Goal: Find specific page/section: Find specific page/section

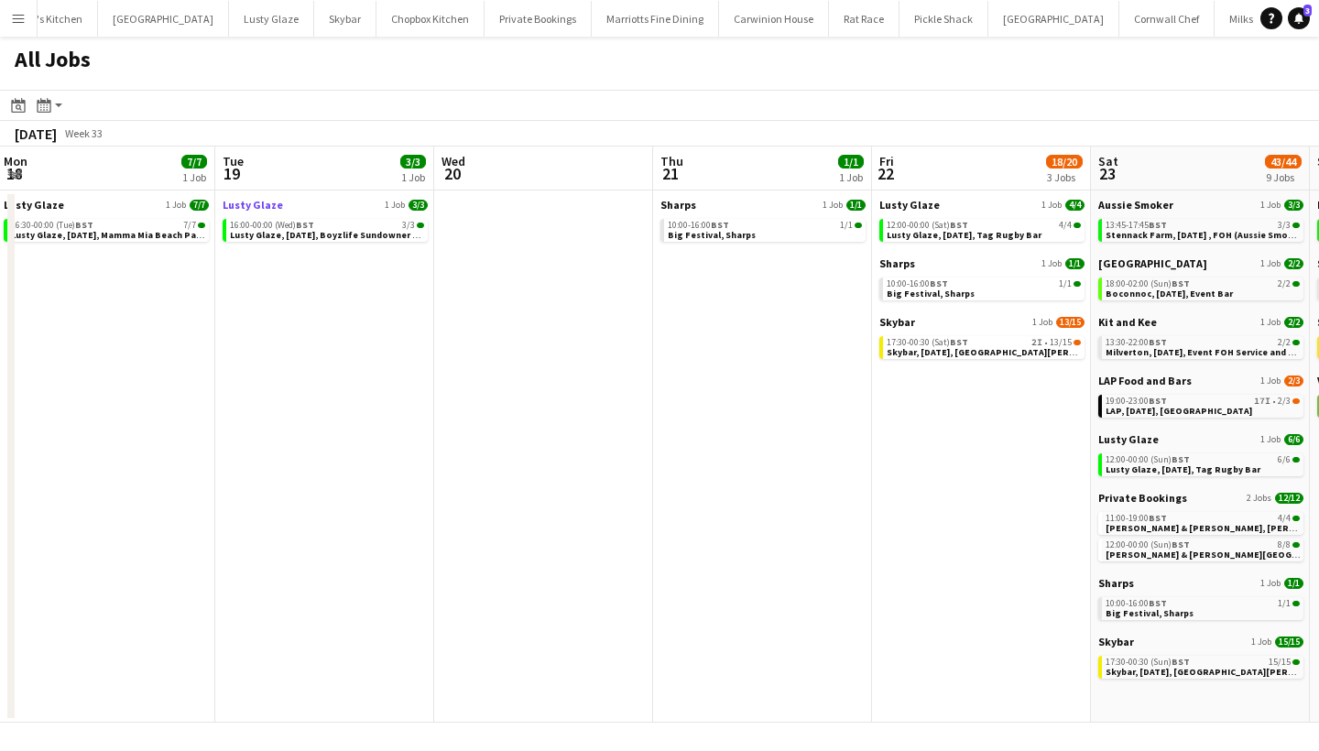
scroll to position [0, 415]
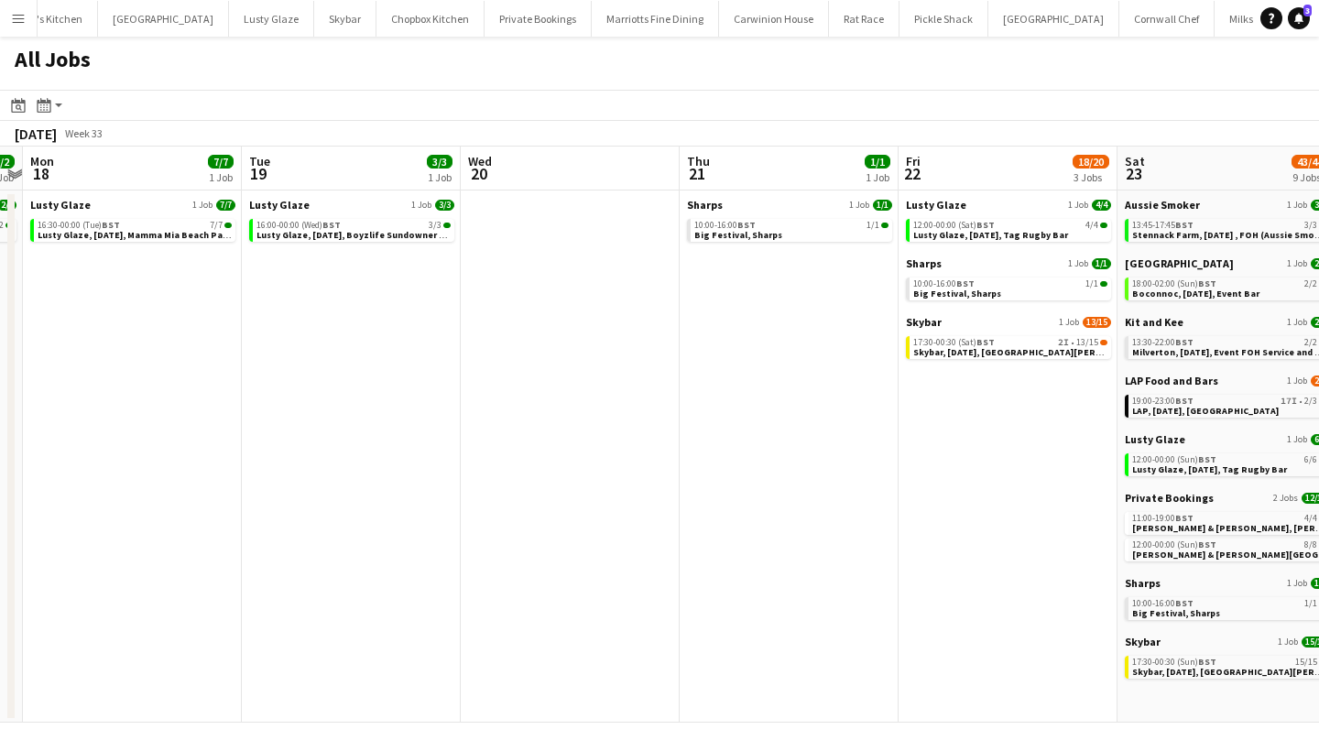
click at [16, 22] on app-icon "Menu" at bounding box center [18, 18] width 15 height 15
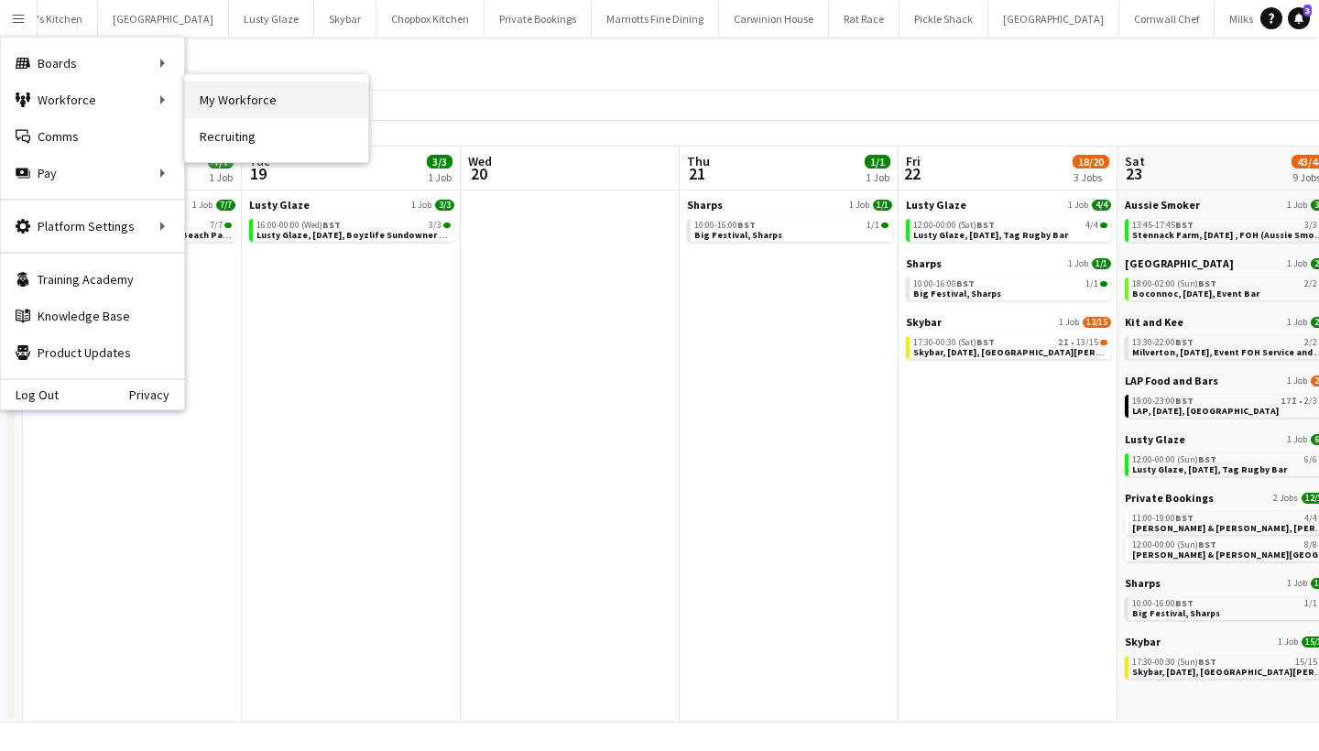
click at [264, 94] on link "My Workforce" at bounding box center [276, 100] width 183 height 37
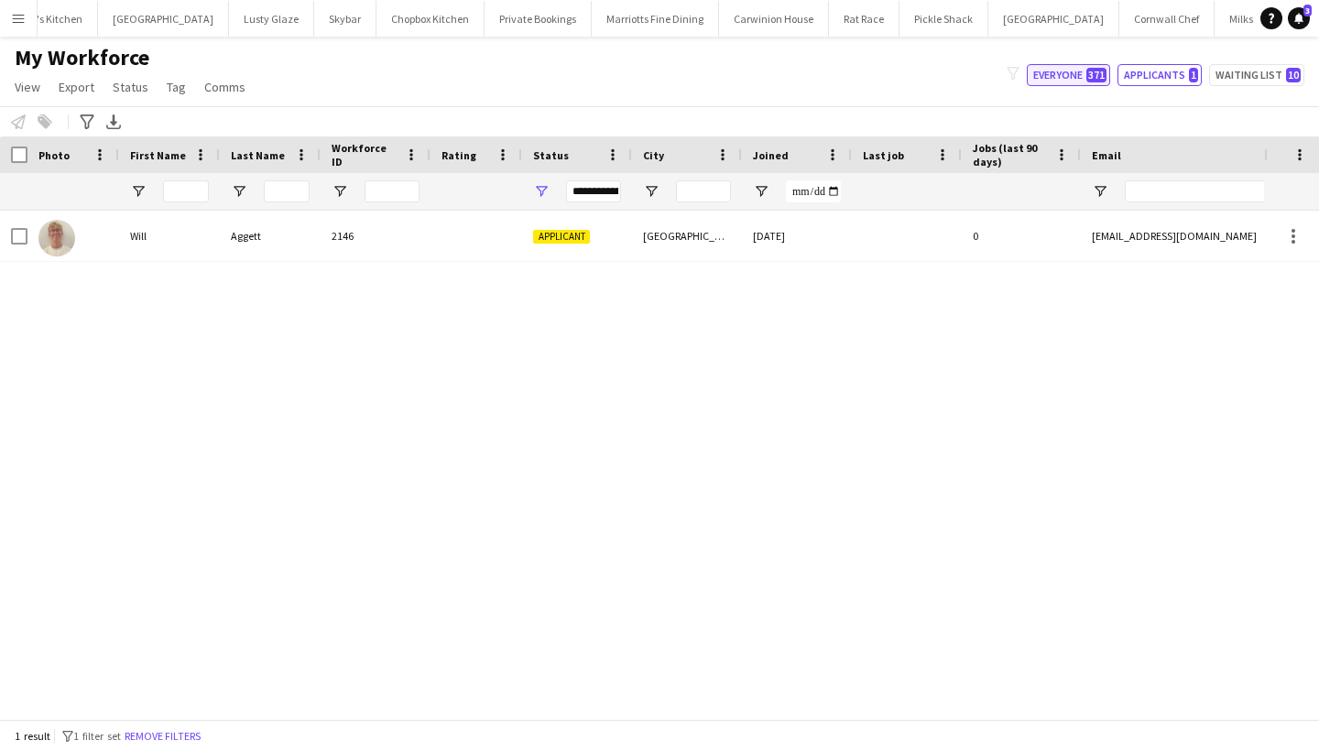
click at [1068, 70] on button "Everyone 371" at bounding box center [1068, 75] width 83 height 22
type input "**********"
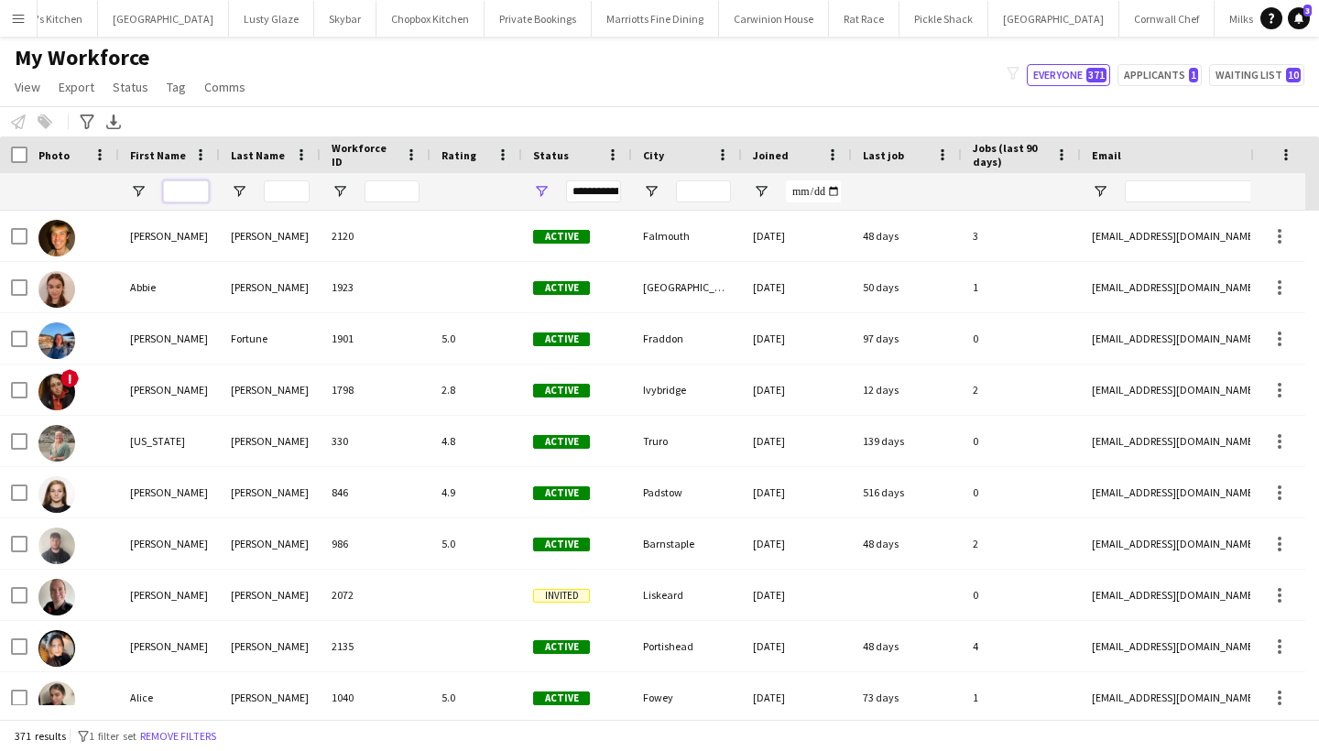
click at [180, 197] on input "First Name Filter Input" at bounding box center [186, 192] width 46 height 22
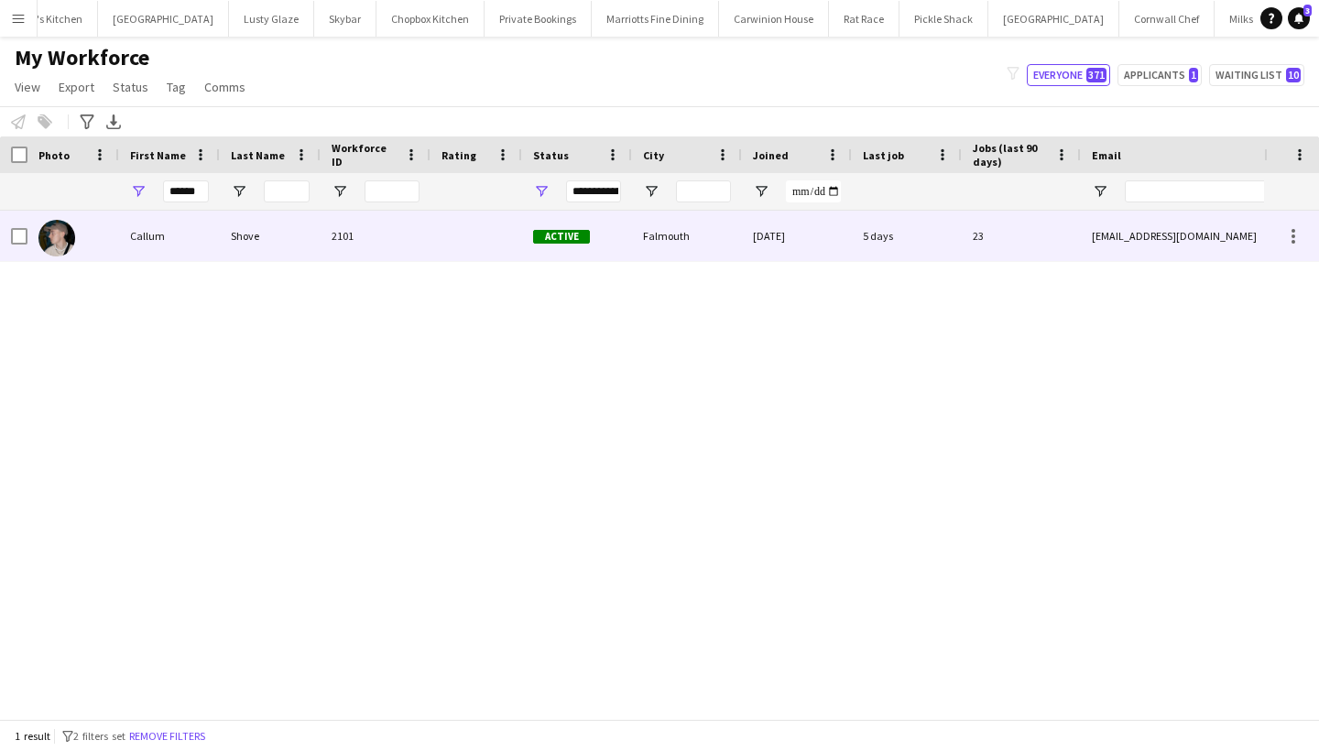
click at [184, 238] on div "Callum" at bounding box center [169, 236] width 101 height 50
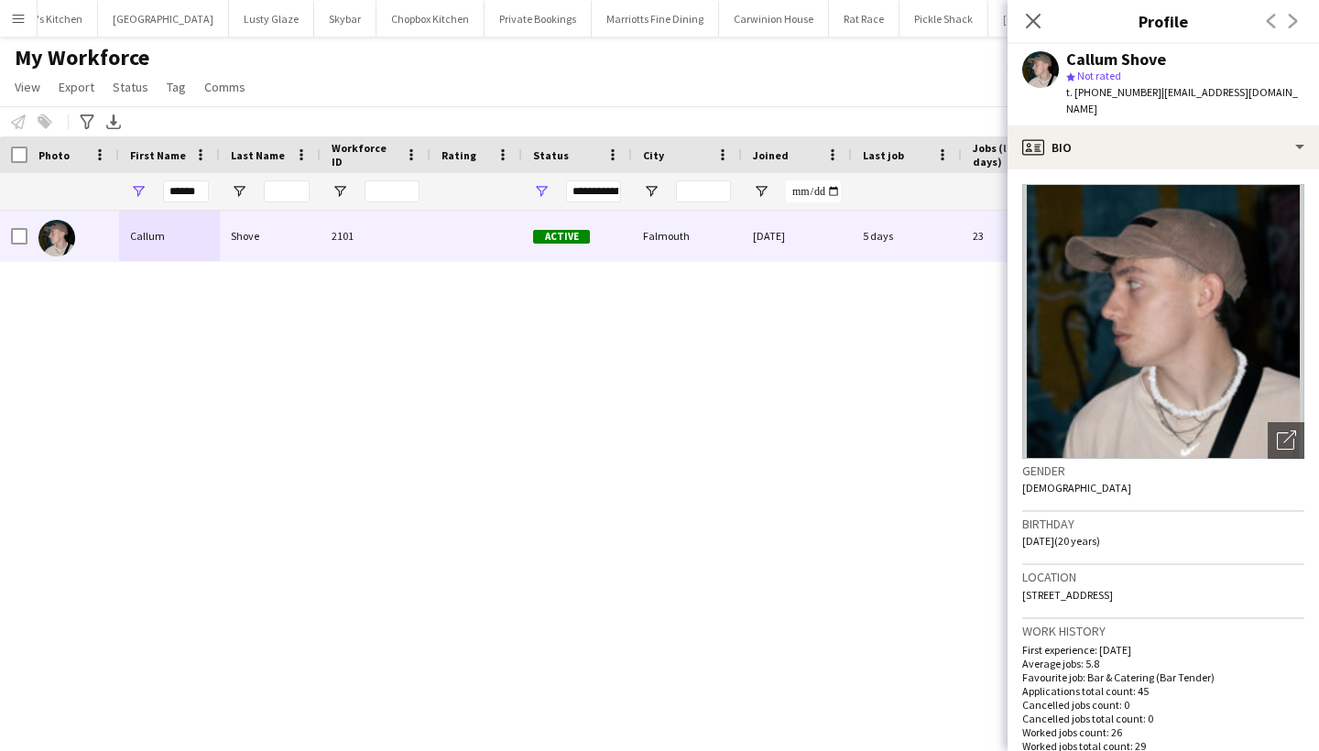
drag, startPoint x: 1253, startPoint y: 579, endPoint x: 1210, endPoint y: 578, distance: 42.2
click at [1113, 588] on span "[STREET_ADDRESS]" at bounding box center [1068, 595] width 91 height 14
copy span "TR11 4GE"
click at [191, 190] on input "******" at bounding box center [186, 192] width 46 height 22
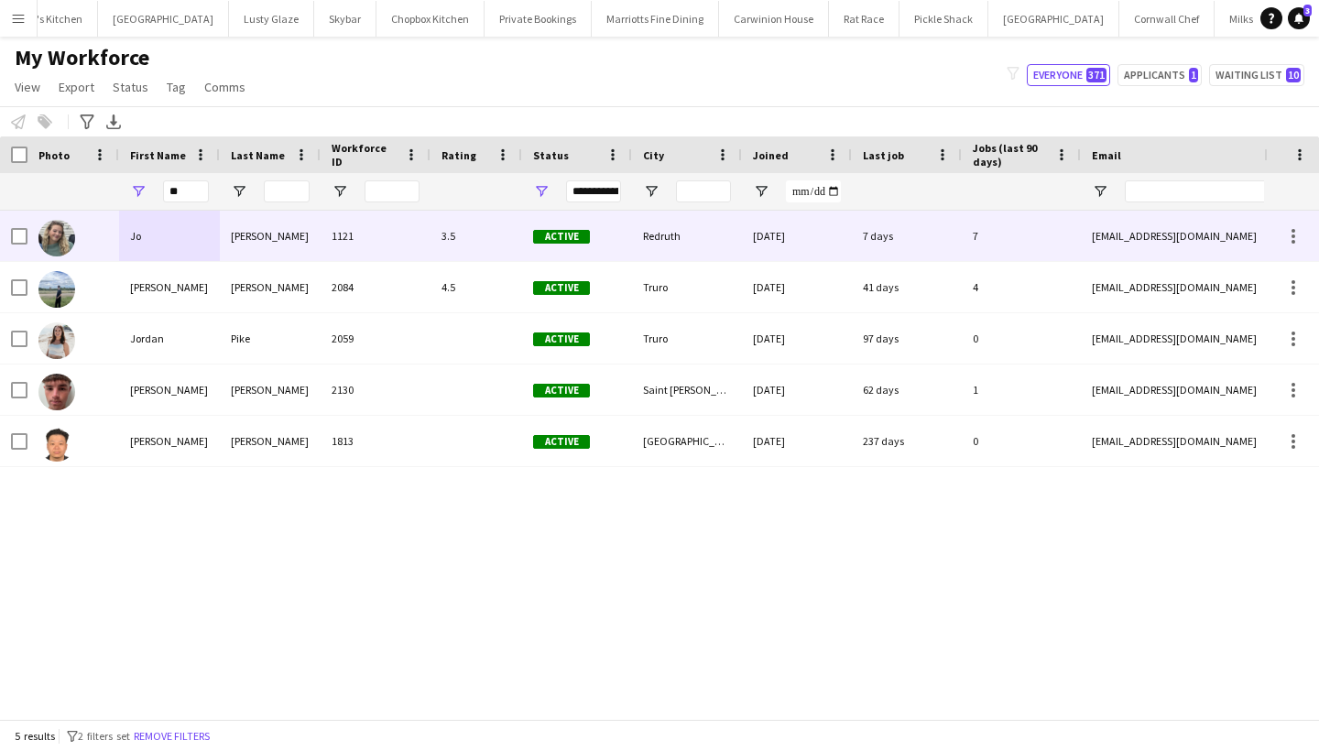
click at [189, 236] on div "Jo" at bounding box center [169, 236] width 101 height 50
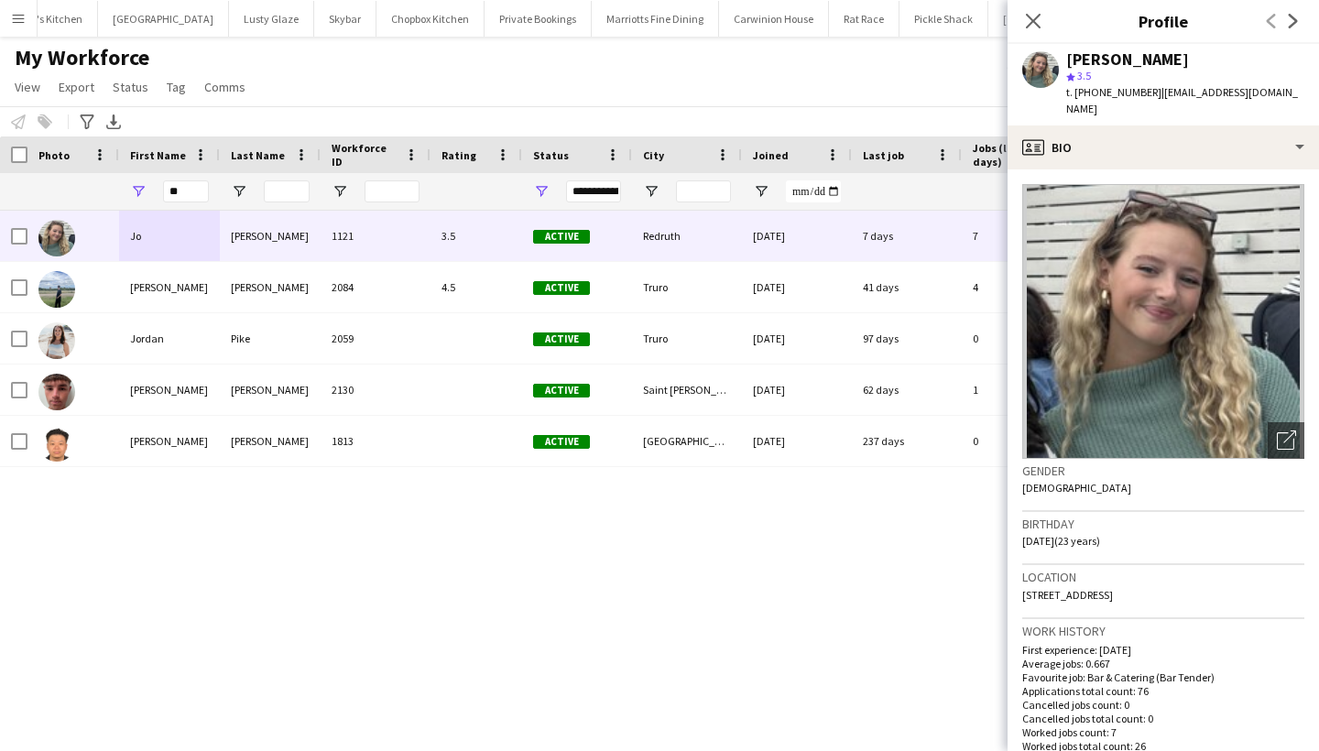
drag, startPoint x: 1264, startPoint y: 579, endPoint x: 1212, endPoint y: 577, distance: 52.3
click at [1212, 577] on div "Location [STREET_ADDRESS]" at bounding box center [1164, 591] width 282 height 53
copy span "TR16 5TA"
click at [181, 192] on input "**" at bounding box center [186, 192] width 46 height 22
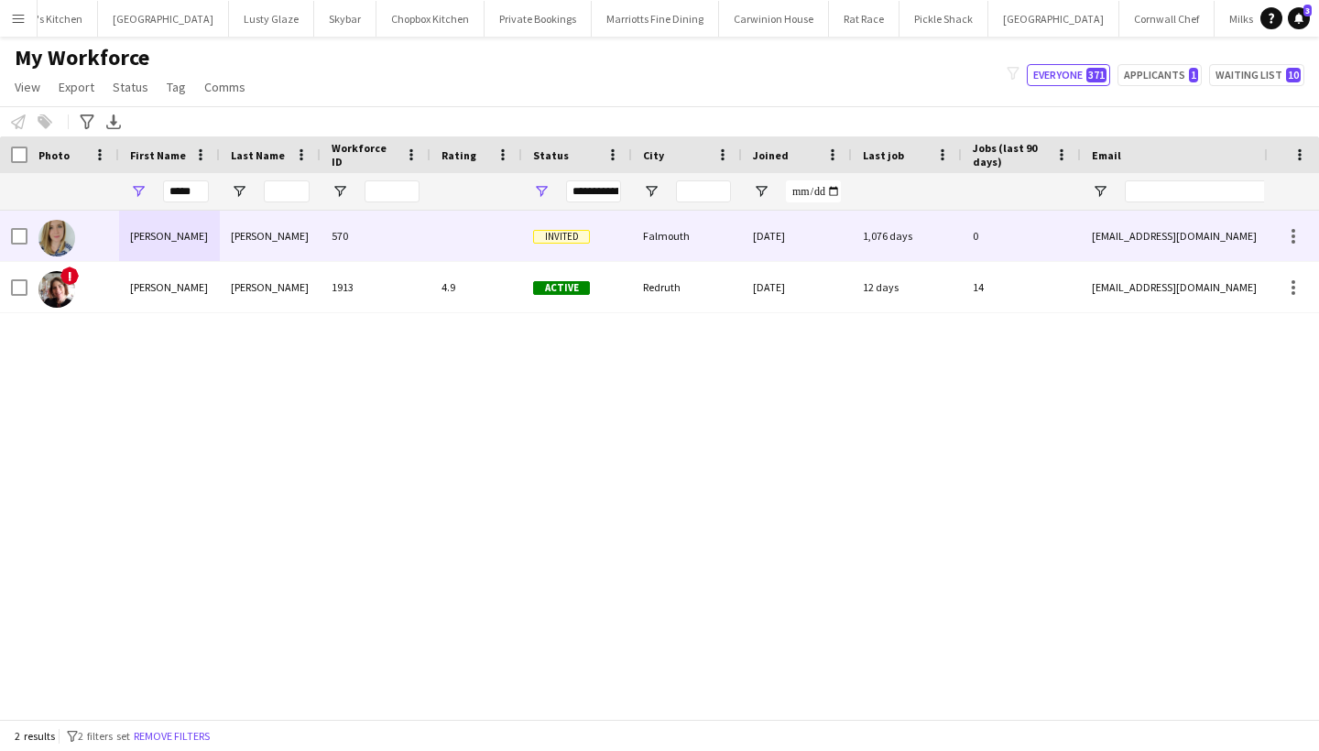
drag, startPoint x: 158, startPoint y: 227, endPoint x: 174, endPoint y: 291, distance: 66.2
click at [174, 291] on div "[PERSON_NAME]" at bounding box center [169, 287] width 101 height 50
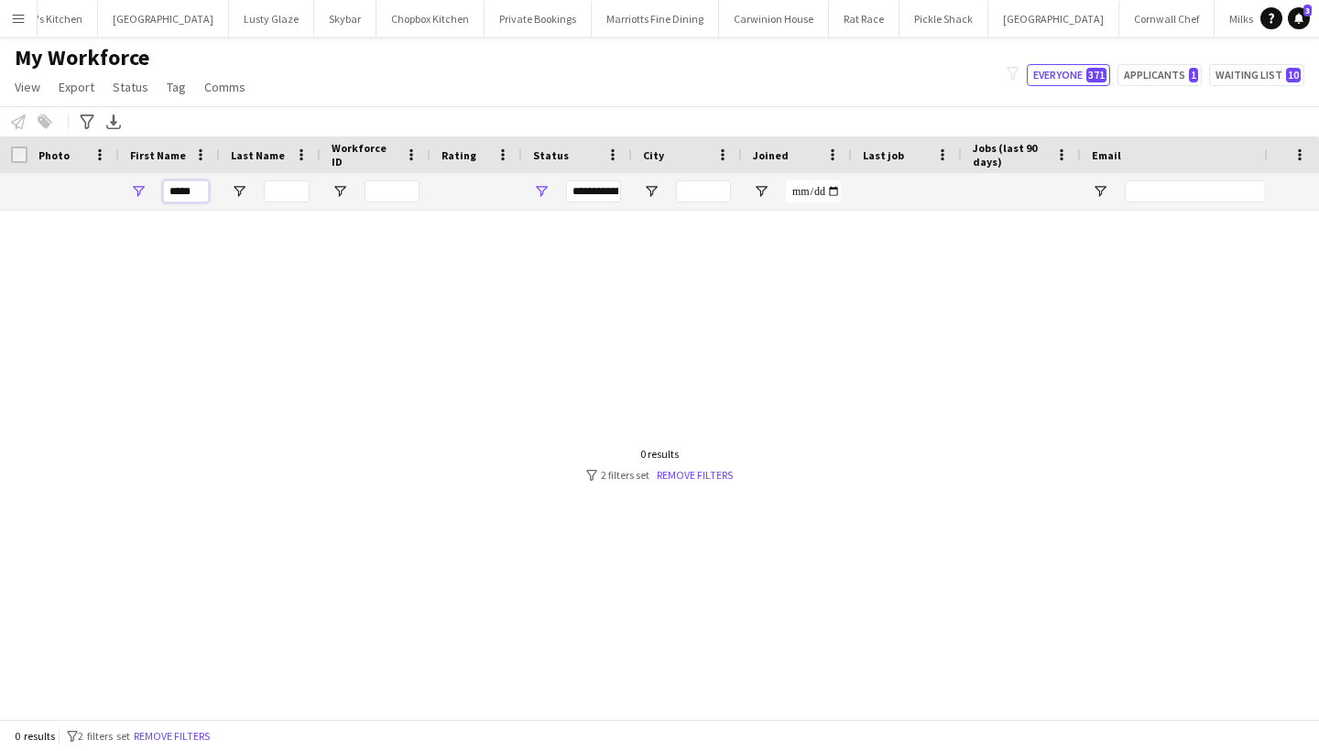
click at [195, 192] on input "*****" at bounding box center [186, 192] width 46 height 22
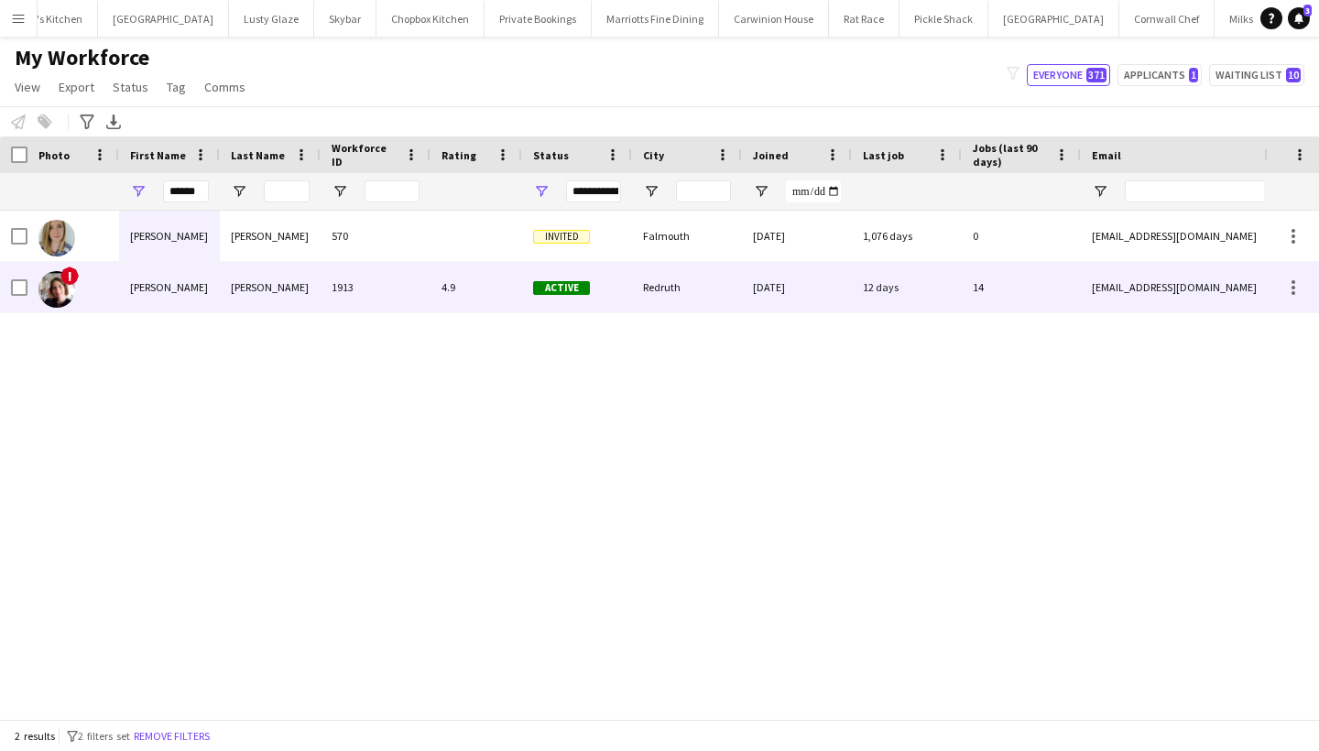
click at [292, 290] on div "[PERSON_NAME]" at bounding box center [270, 287] width 101 height 50
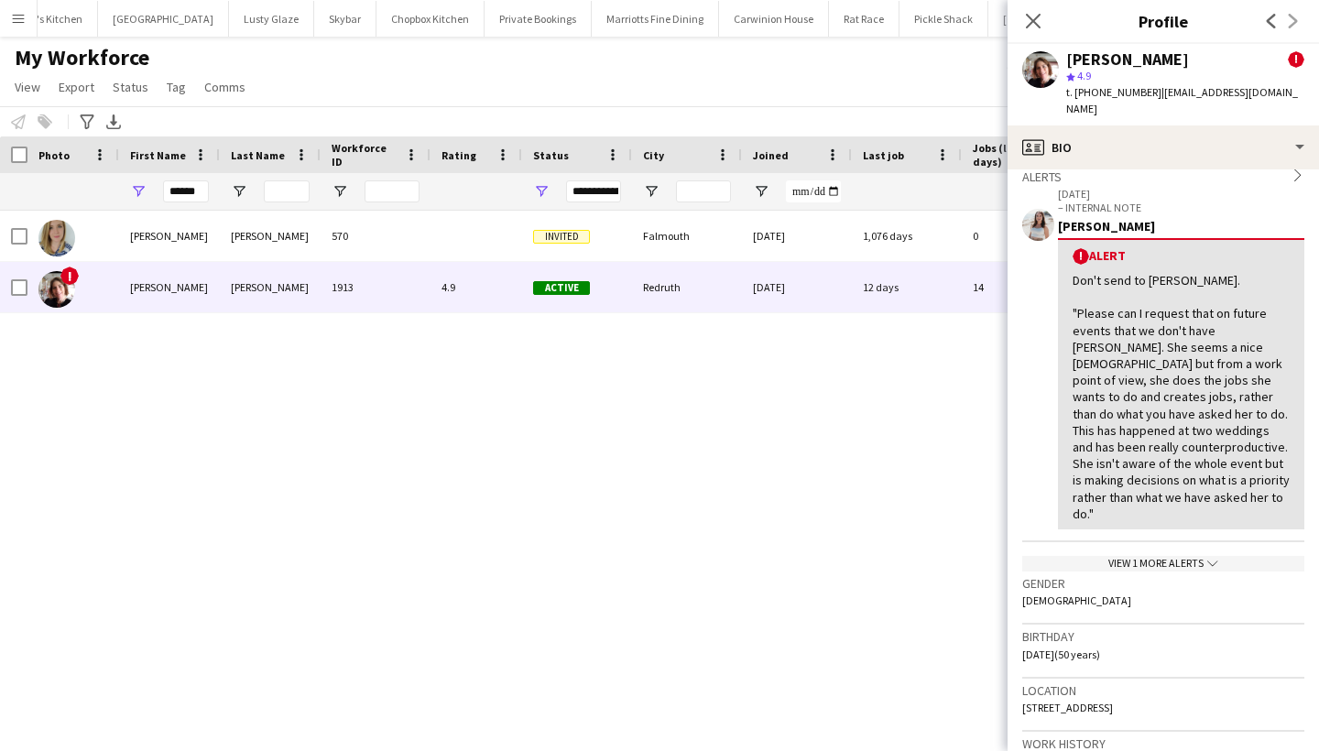
scroll to position [303, 0]
click at [189, 192] on input "******" at bounding box center [186, 192] width 46 height 22
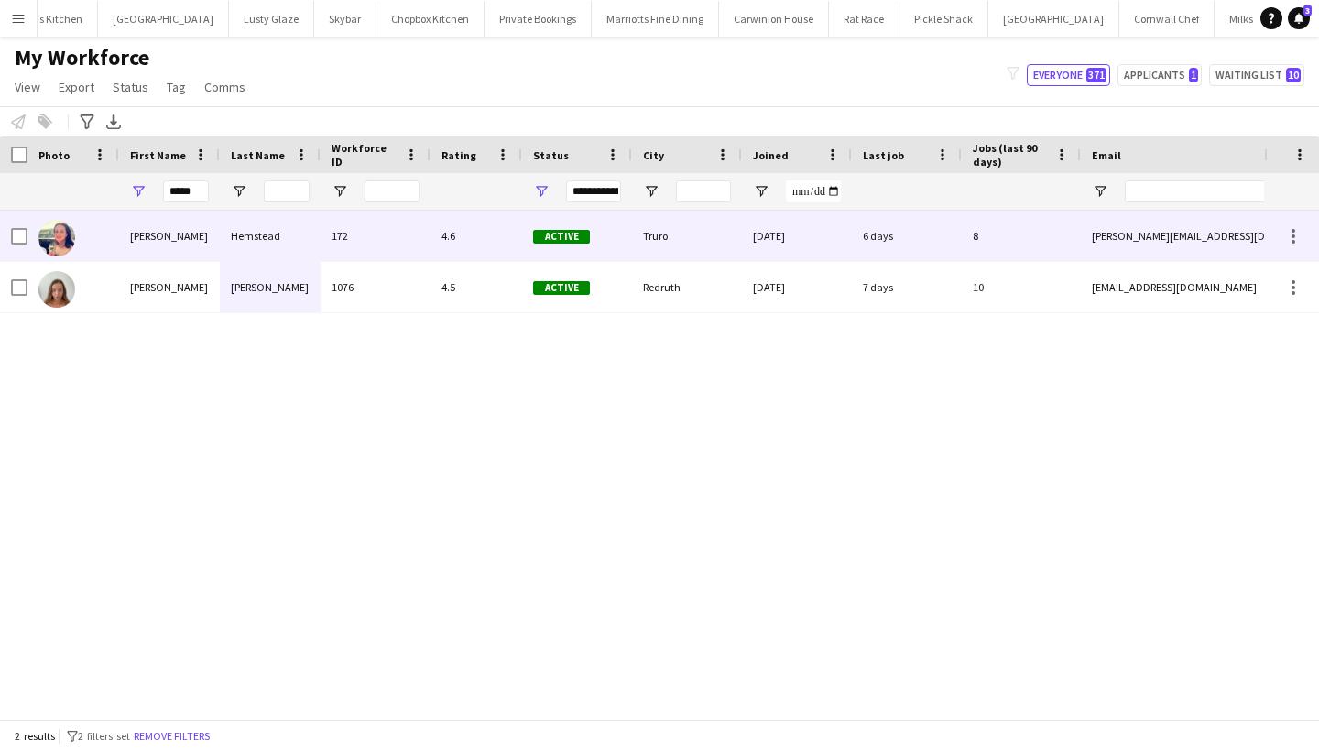
drag, startPoint x: 182, startPoint y: 222, endPoint x: 253, endPoint y: 247, distance: 75.1
click at [253, 247] on div "Hemstead" at bounding box center [270, 236] width 101 height 50
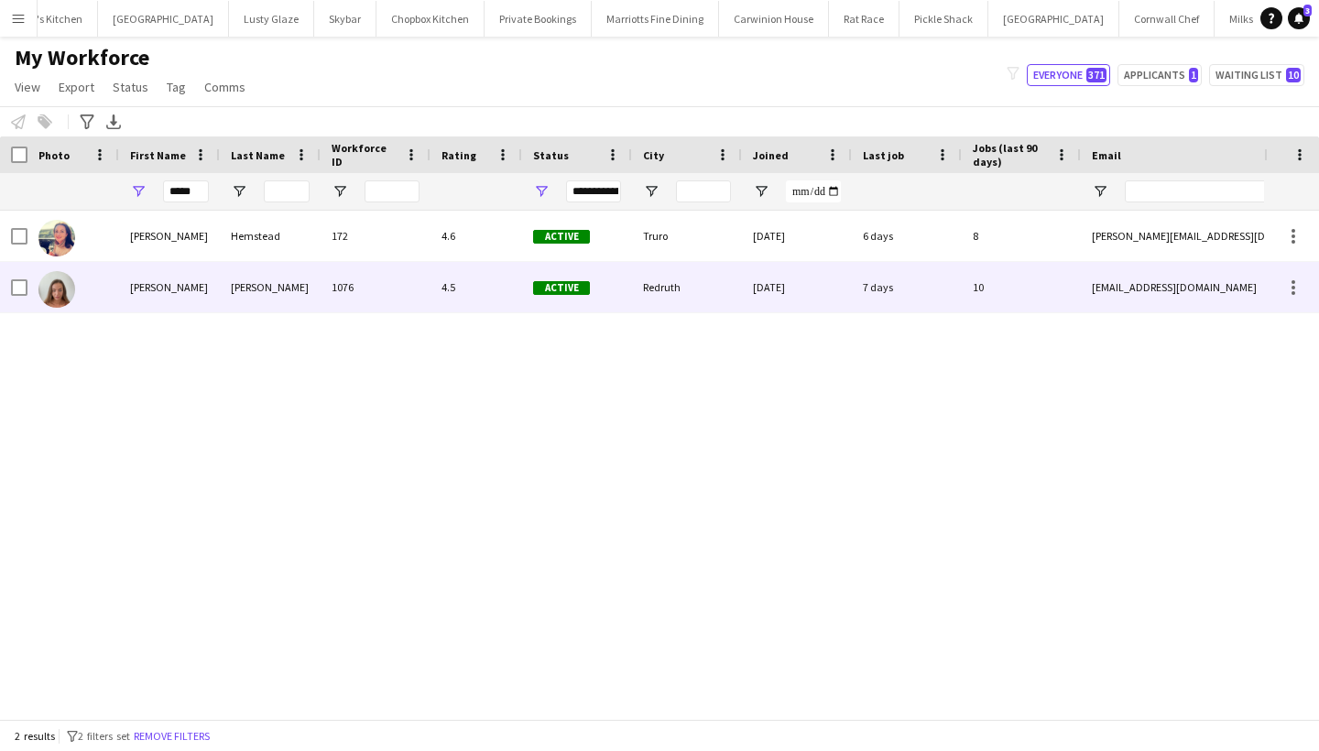
click at [507, 266] on div "4.5" at bounding box center [477, 287] width 92 height 50
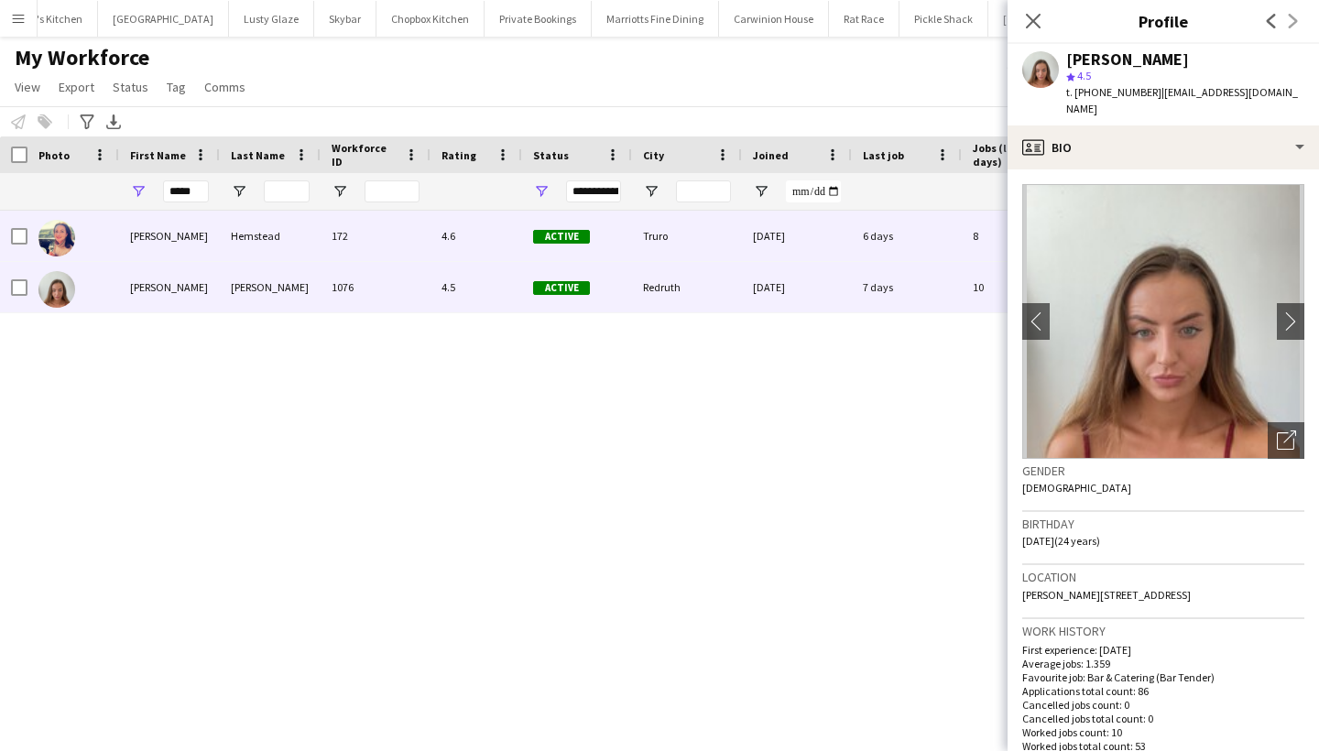
click at [473, 242] on div "4.6" at bounding box center [477, 236] width 92 height 50
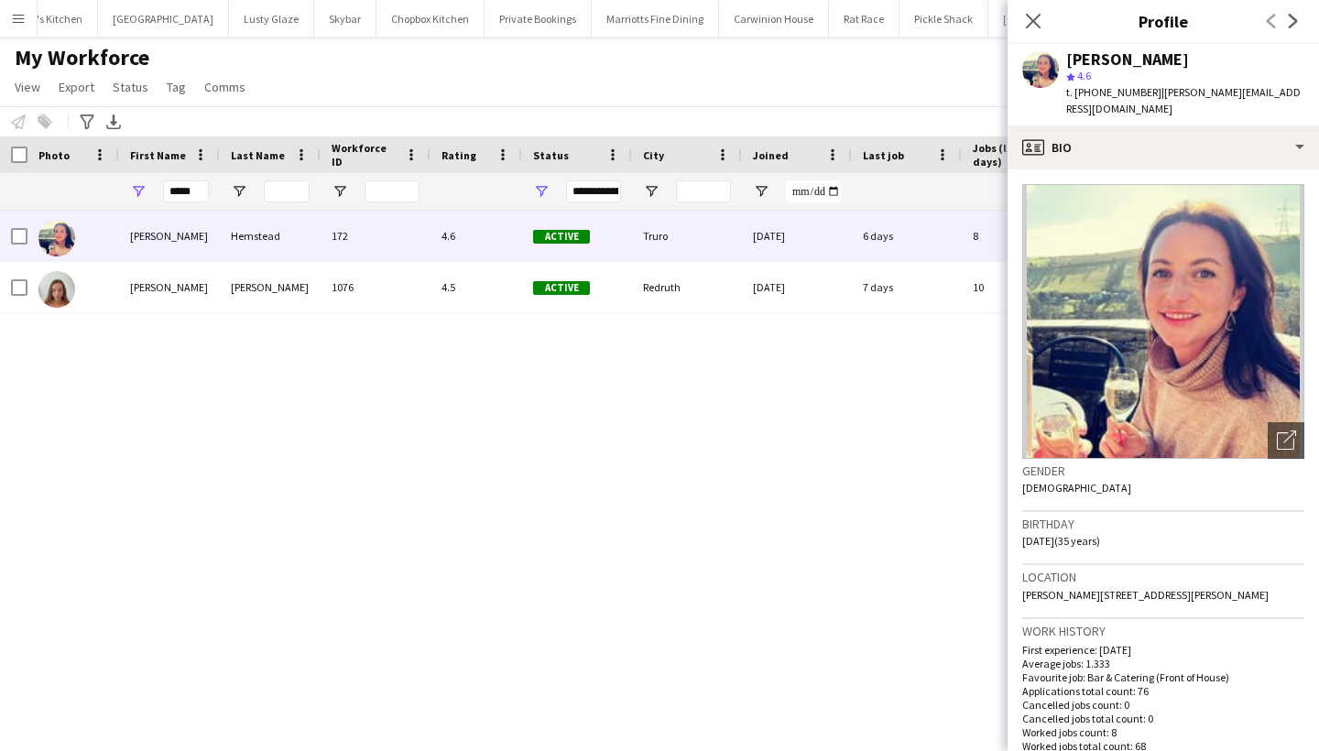
scroll to position [1, 0]
drag, startPoint x: 1221, startPoint y: 592, endPoint x: 1133, endPoint y: 577, distance: 90.1
click at [1133, 577] on div "Location [STREET_ADDRESS][PERSON_NAME]" at bounding box center [1164, 590] width 282 height 53
copy span "TR2 4RY"
click at [214, 196] on div "*****" at bounding box center [169, 191] width 101 height 37
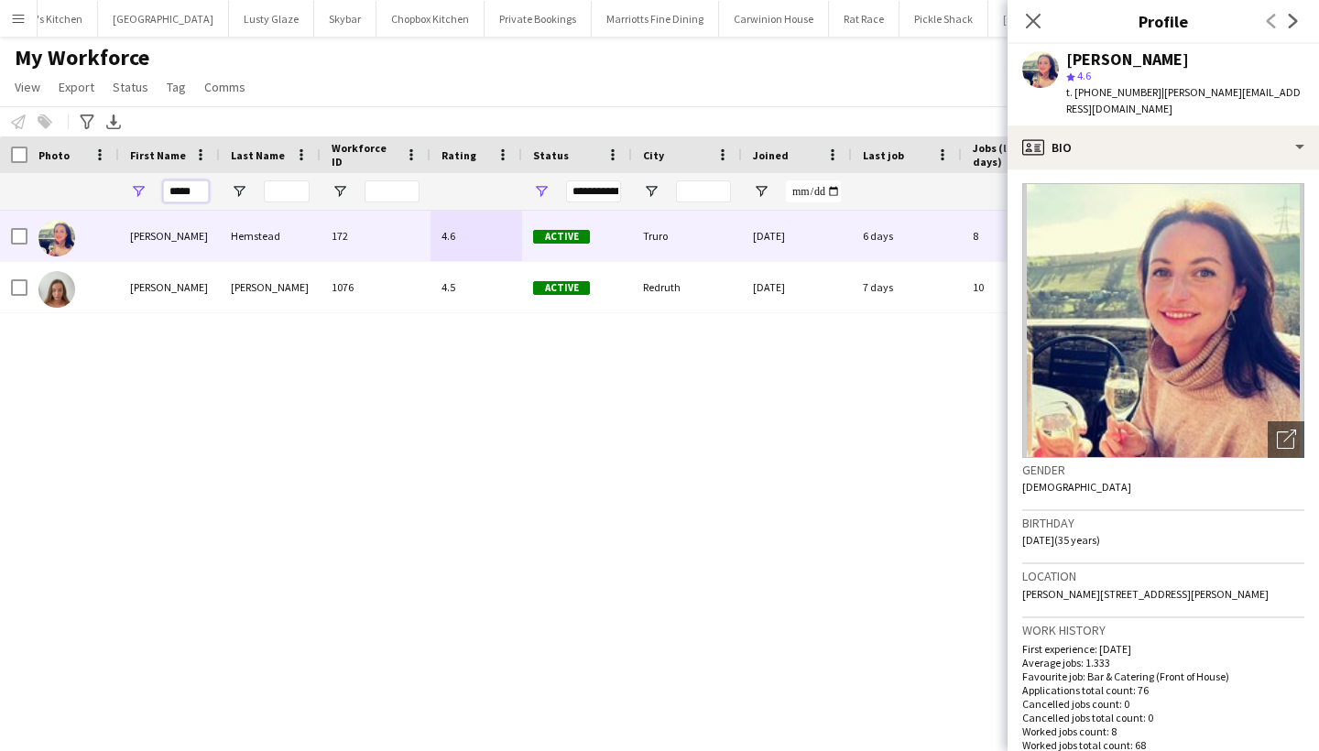
click at [197, 194] on input "*****" at bounding box center [186, 192] width 46 height 22
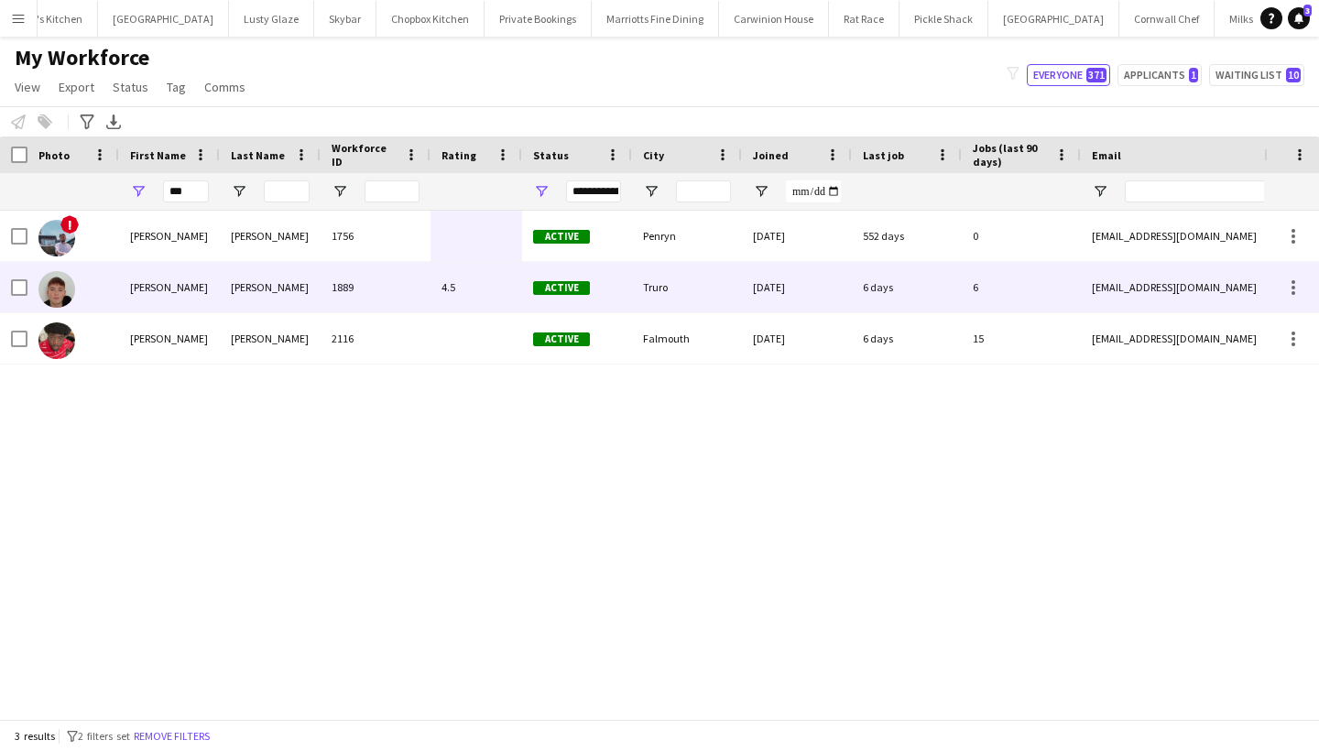
click at [162, 300] on div "[PERSON_NAME]" at bounding box center [169, 287] width 101 height 50
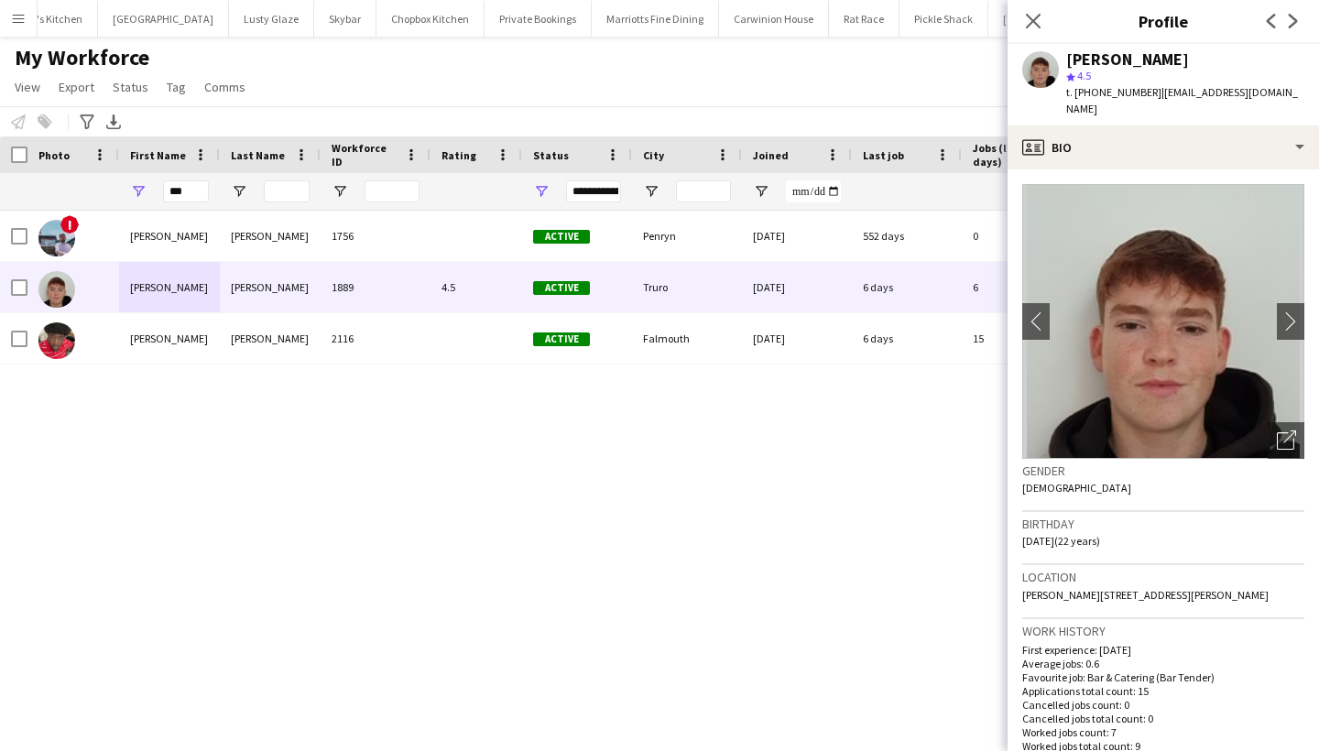
drag, startPoint x: 1236, startPoint y: 583, endPoint x: 1185, endPoint y: 580, distance: 51.4
click at [1185, 580] on div "Location [STREET_ADDRESS][PERSON_NAME]" at bounding box center [1164, 591] width 282 height 53
copy span "TR1 1TD"
click at [182, 184] on input "***" at bounding box center [186, 192] width 46 height 22
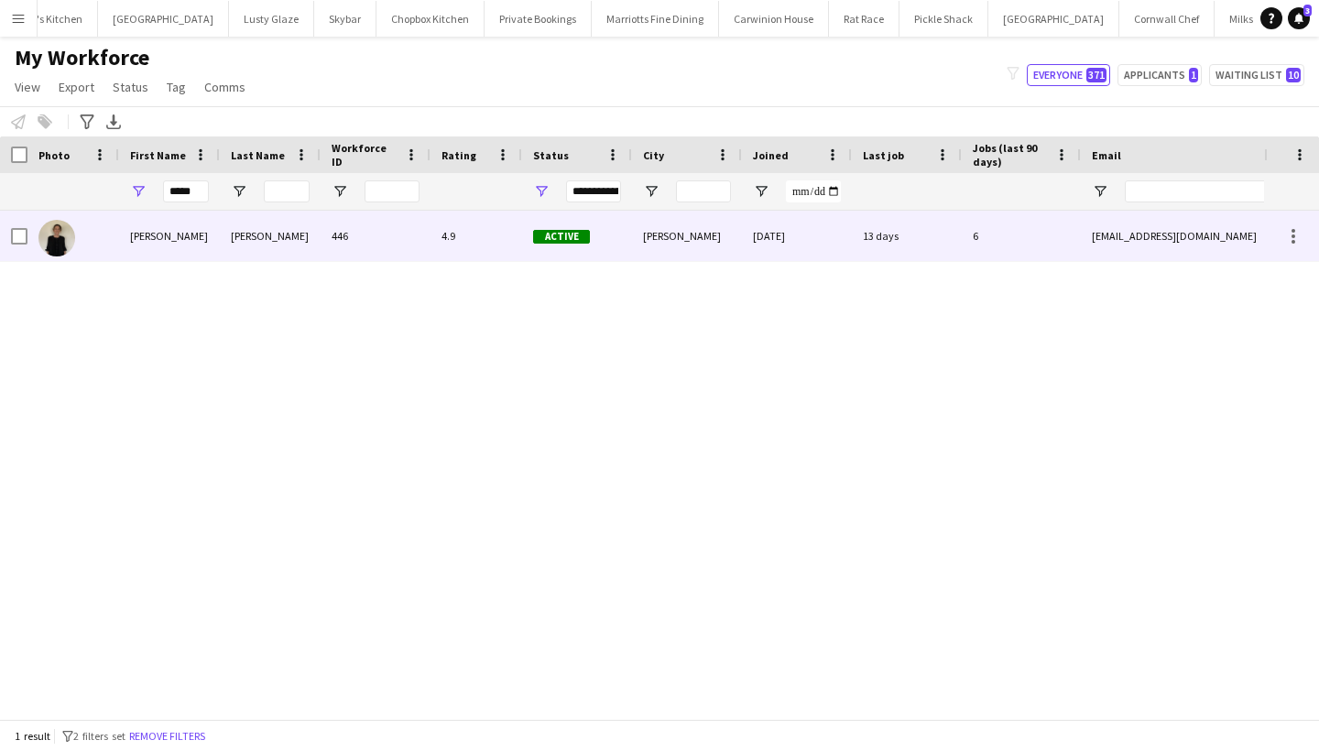
click at [153, 242] on div "[PERSON_NAME]" at bounding box center [169, 236] width 101 height 50
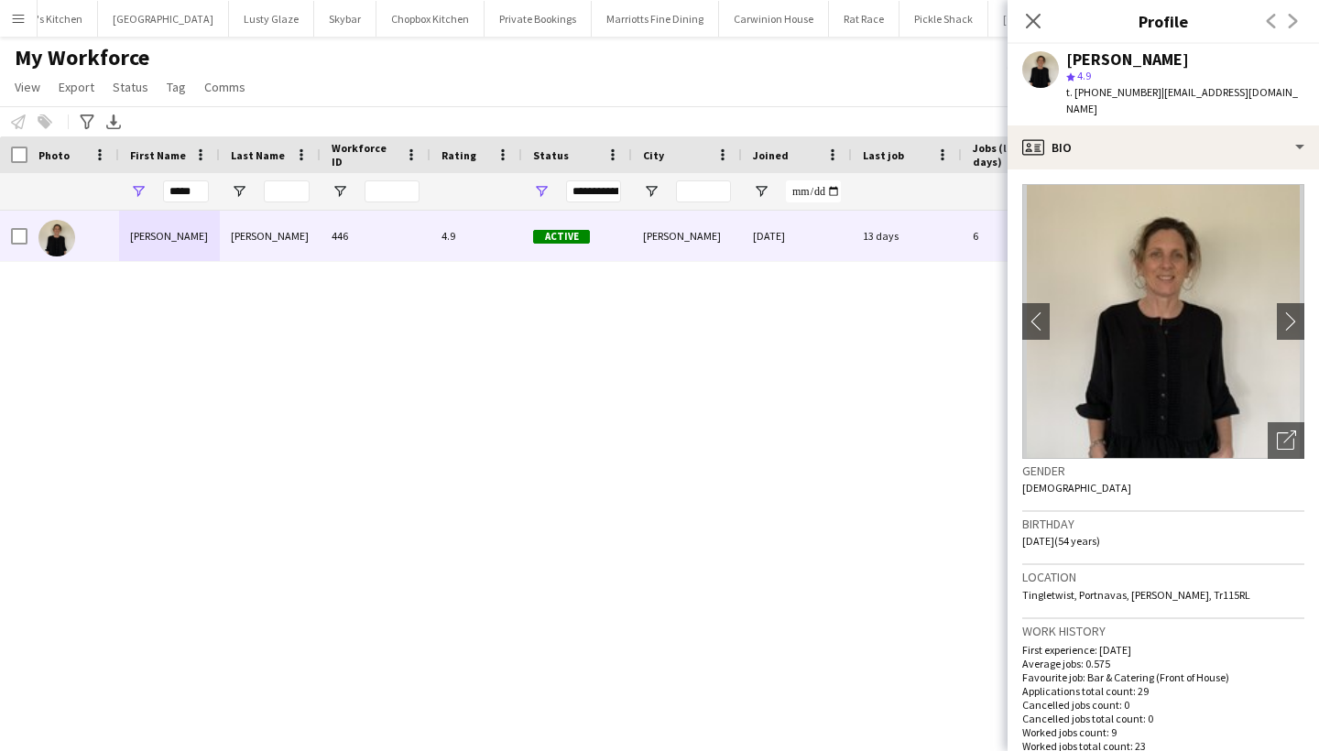
drag, startPoint x: 1272, startPoint y: 580, endPoint x: 1233, endPoint y: 581, distance: 38.5
click at [1233, 581] on div "Location [GEOGRAPHIC_DATA], [GEOGRAPHIC_DATA], [GEOGRAPHIC_DATA][PERSON_NAME][G…" at bounding box center [1164, 591] width 282 height 53
copy span "Tr115RL"
click at [188, 191] on input "*****" at bounding box center [186, 192] width 46 height 22
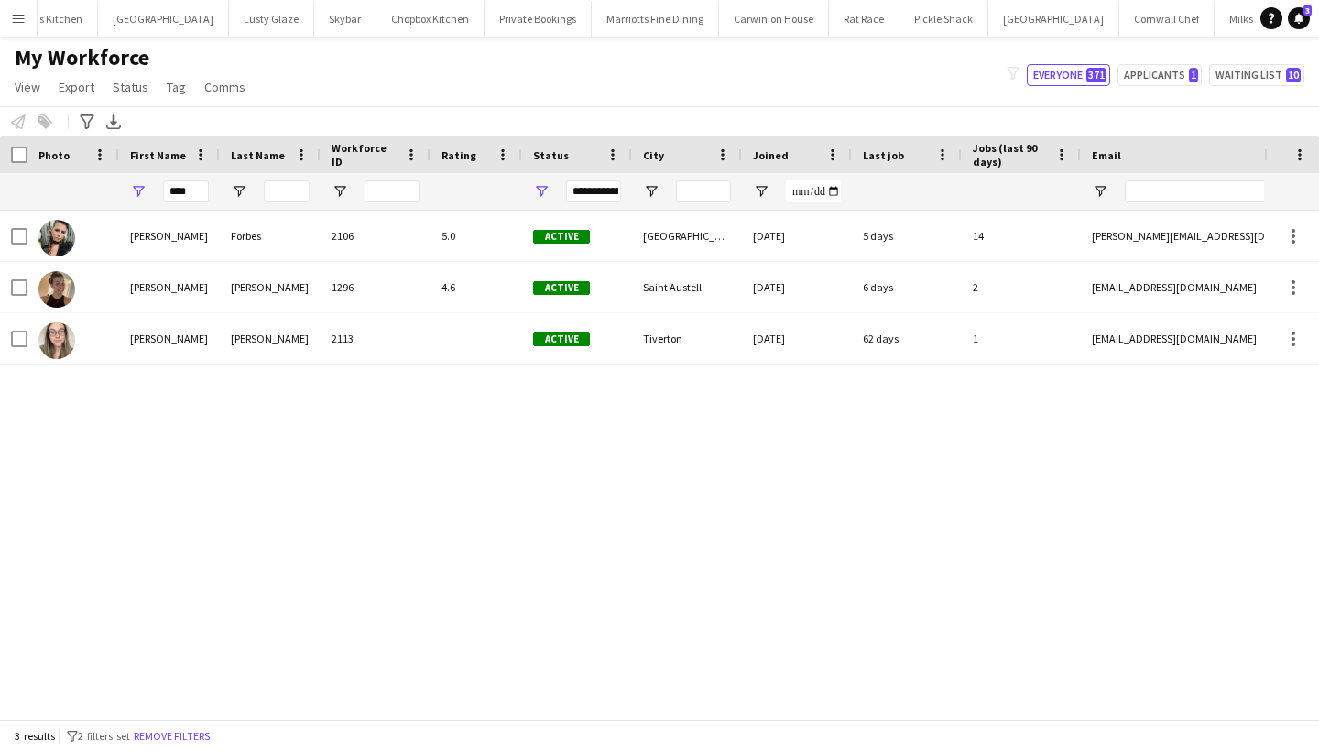
drag, startPoint x: 191, startPoint y: 223, endPoint x: 224, endPoint y: 297, distance: 81.2
click at [224, 297] on div "[PERSON_NAME]" at bounding box center [270, 287] width 101 height 50
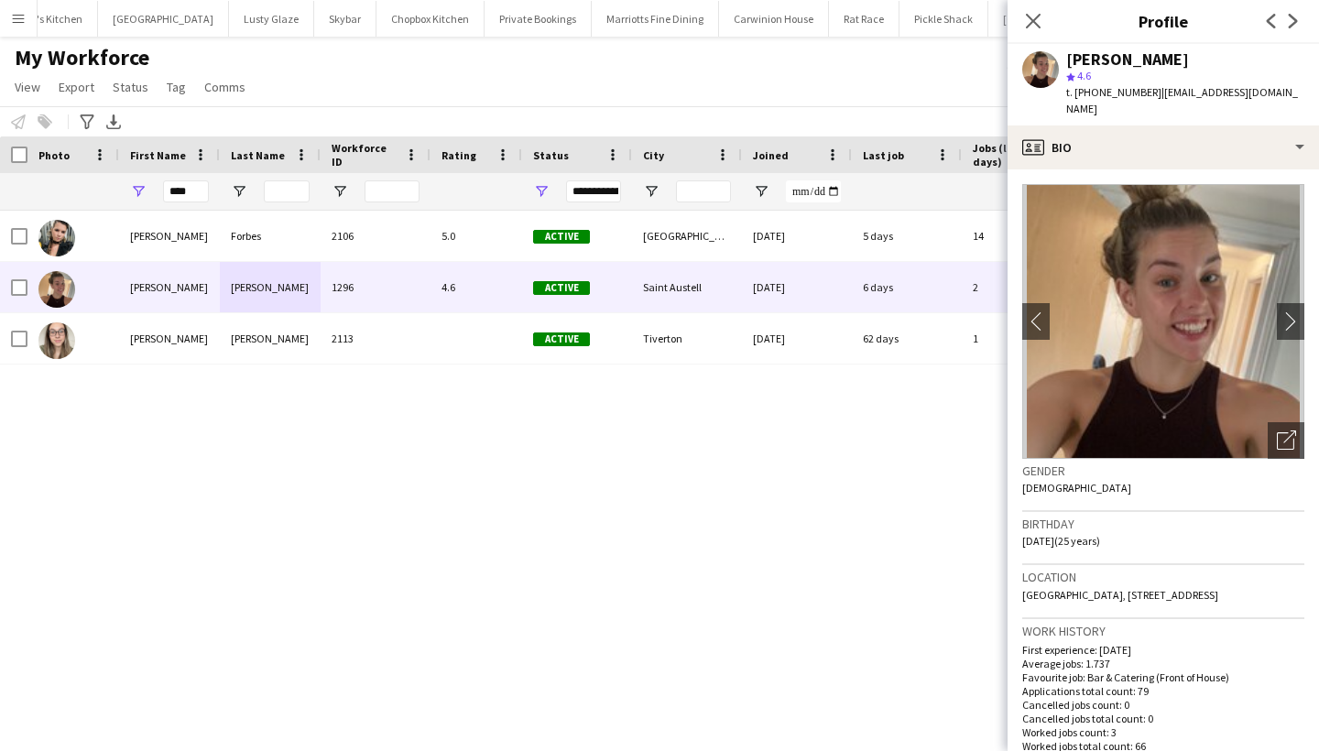
drag, startPoint x: 1231, startPoint y: 593, endPoint x: 1246, endPoint y: 591, distance: 14.8
click at [1243, 592] on div "Location [GEOGRAPHIC_DATA], [STREET_ADDRESS]" at bounding box center [1164, 591] width 282 height 53
drag, startPoint x: 1270, startPoint y: 574, endPoint x: 1292, endPoint y: 588, distance: 26.4
click at [1292, 588] on div "Location [GEOGRAPHIC_DATA], [STREET_ADDRESS]" at bounding box center [1164, 591] width 282 height 53
copy span "PL26 7ds"
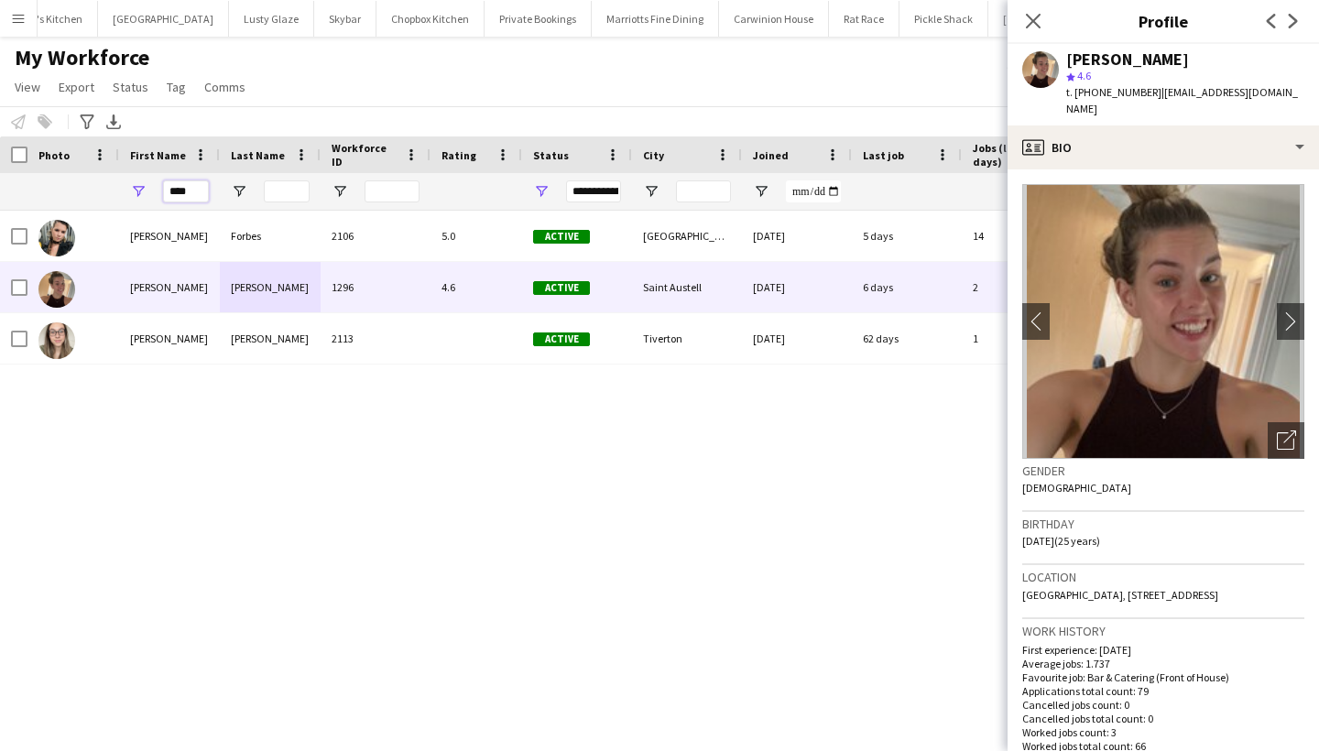
click at [189, 188] on input "****" at bounding box center [186, 192] width 46 height 22
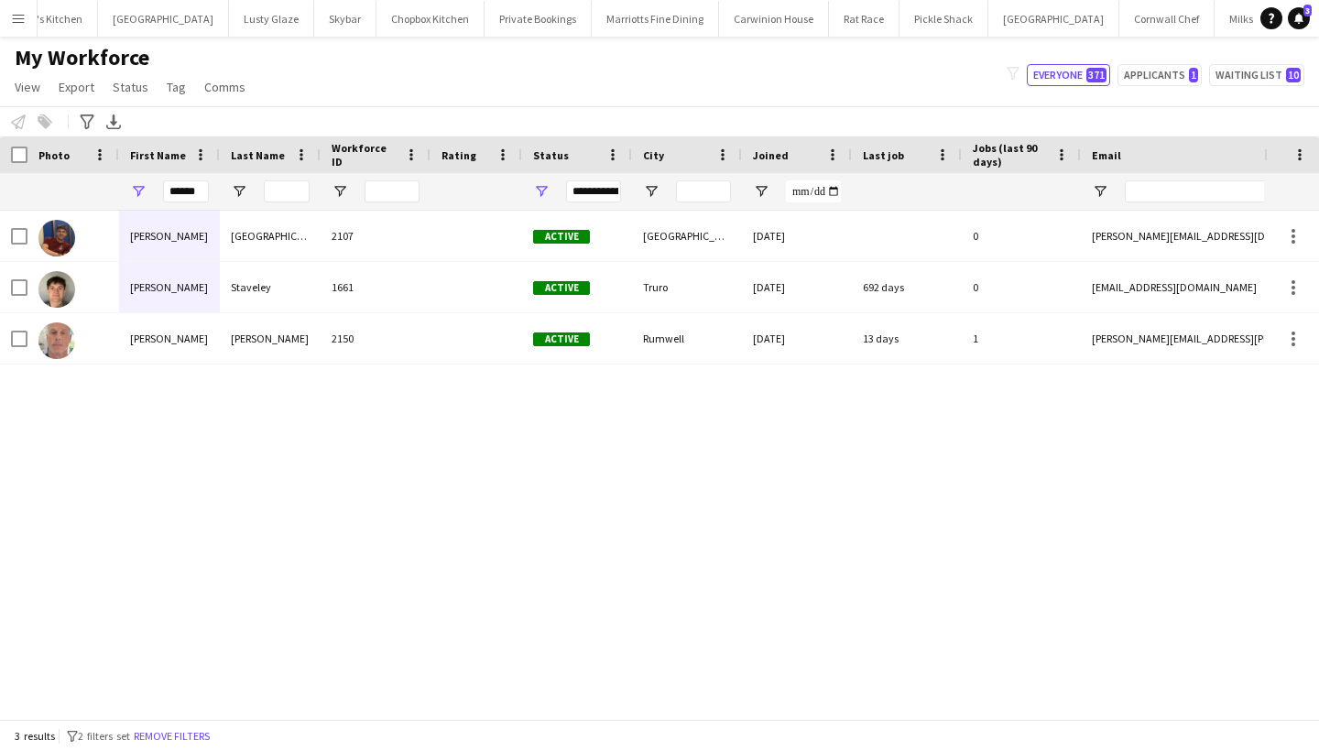
drag, startPoint x: 182, startPoint y: 224, endPoint x: 165, endPoint y: 326, distance: 103.2
click at [165, 326] on div "[PERSON_NAME]" at bounding box center [169, 338] width 101 height 50
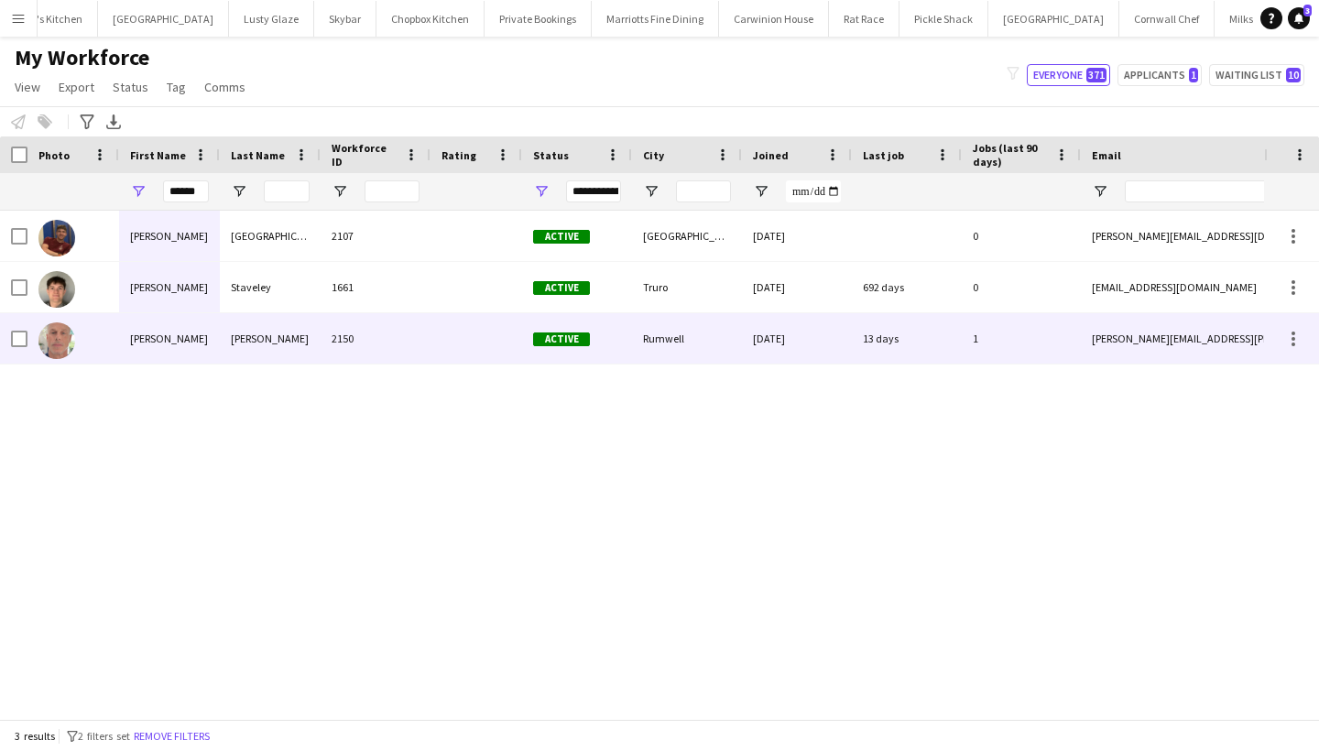
click at [531, 337] on div "Active" at bounding box center [577, 338] width 110 height 50
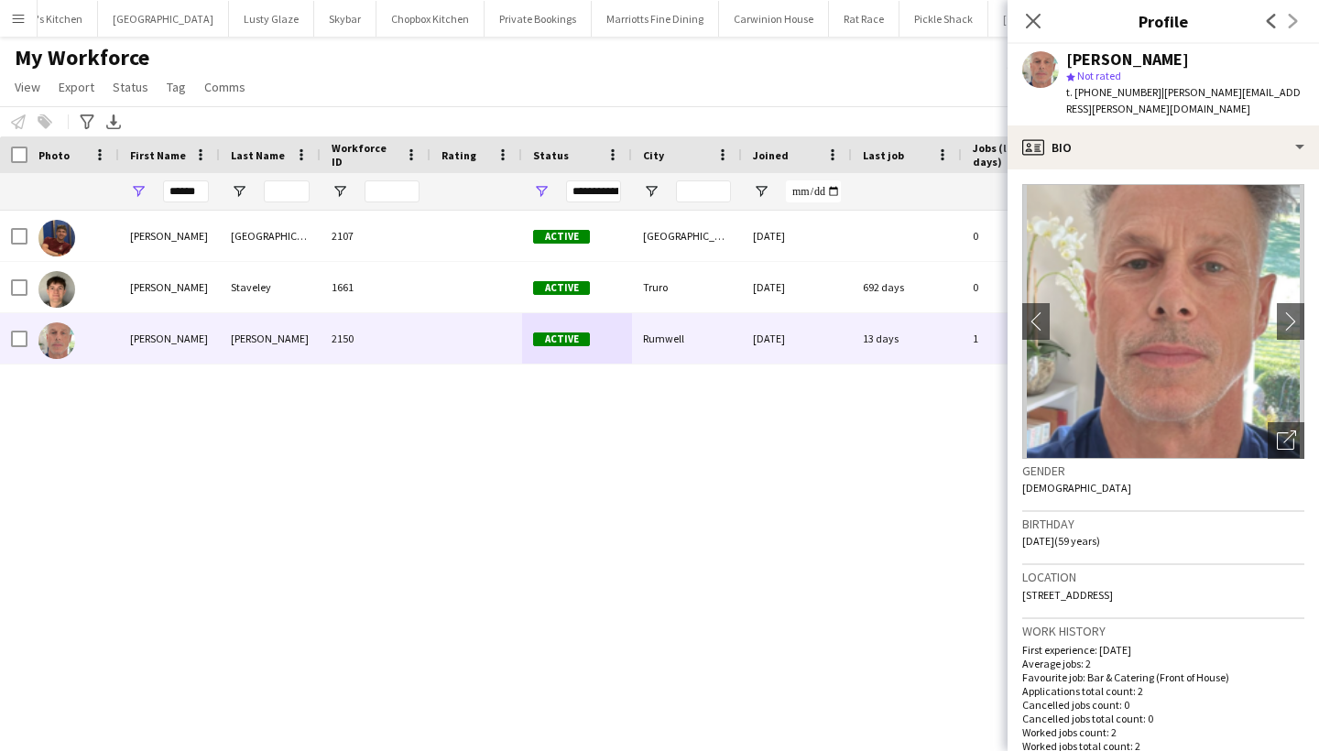
drag, startPoint x: 1264, startPoint y: 580, endPoint x: 1211, endPoint y: 579, distance: 52.2
click at [1211, 579] on div "Location [STREET_ADDRESS]" at bounding box center [1164, 591] width 282 height 53
copy span "TA4 1EJ"
click at [192, 191] on input "******" at bounding box center [186, 192] width 46 height 22
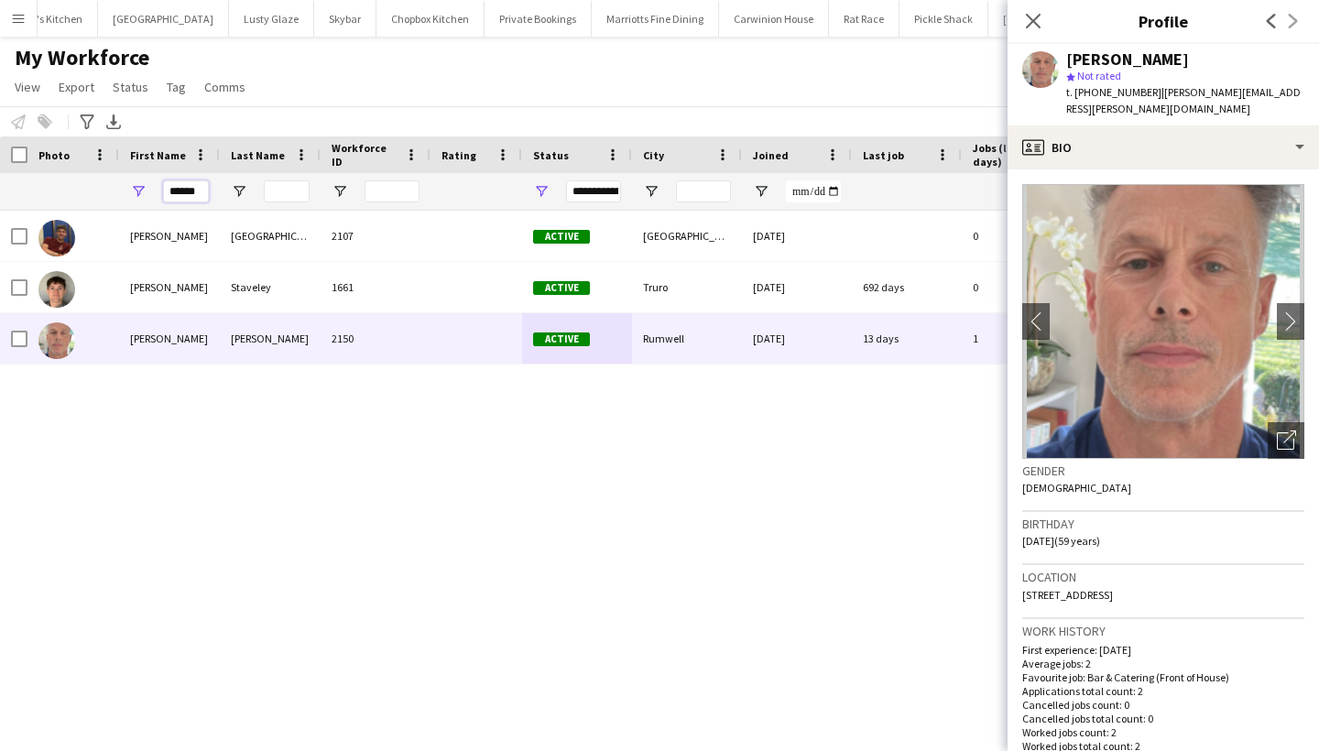
type input "*"
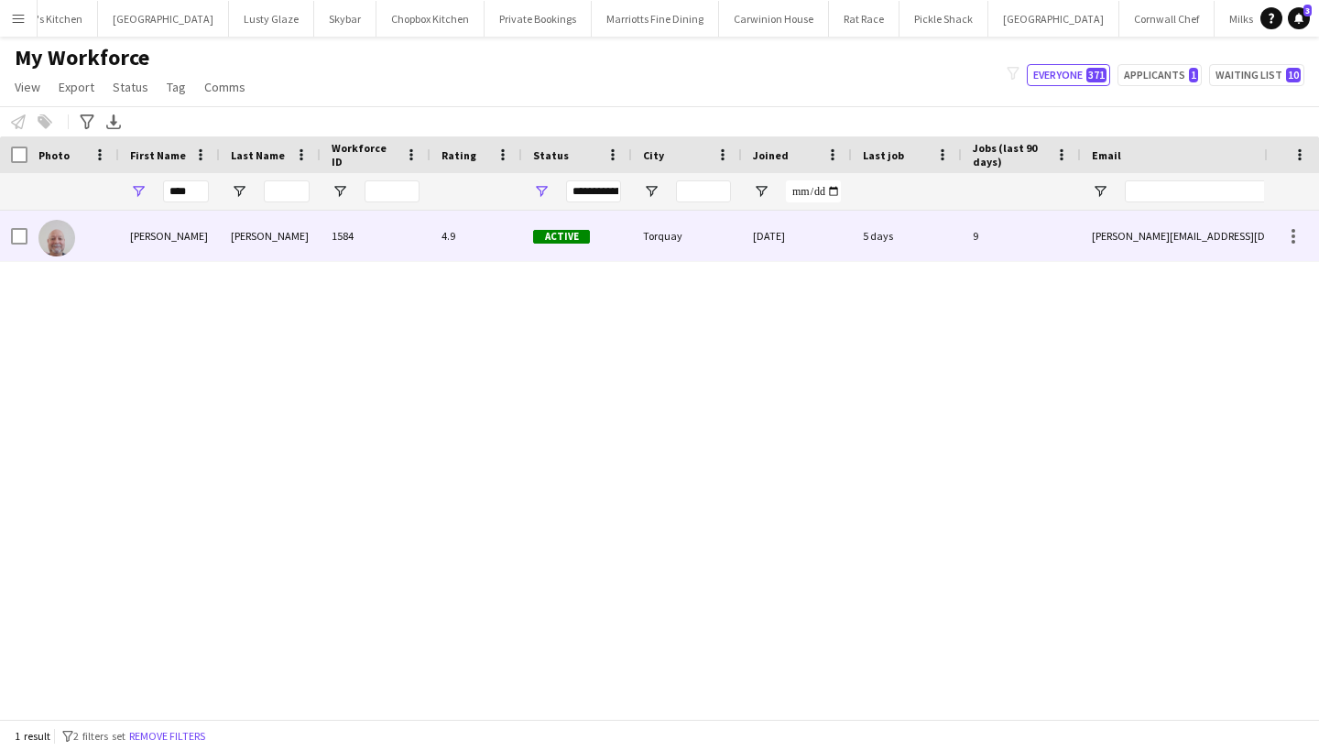
click at [146, 230] on div "[PERSON_NAME]" at bounding box center [169, 236] width 101 height 50
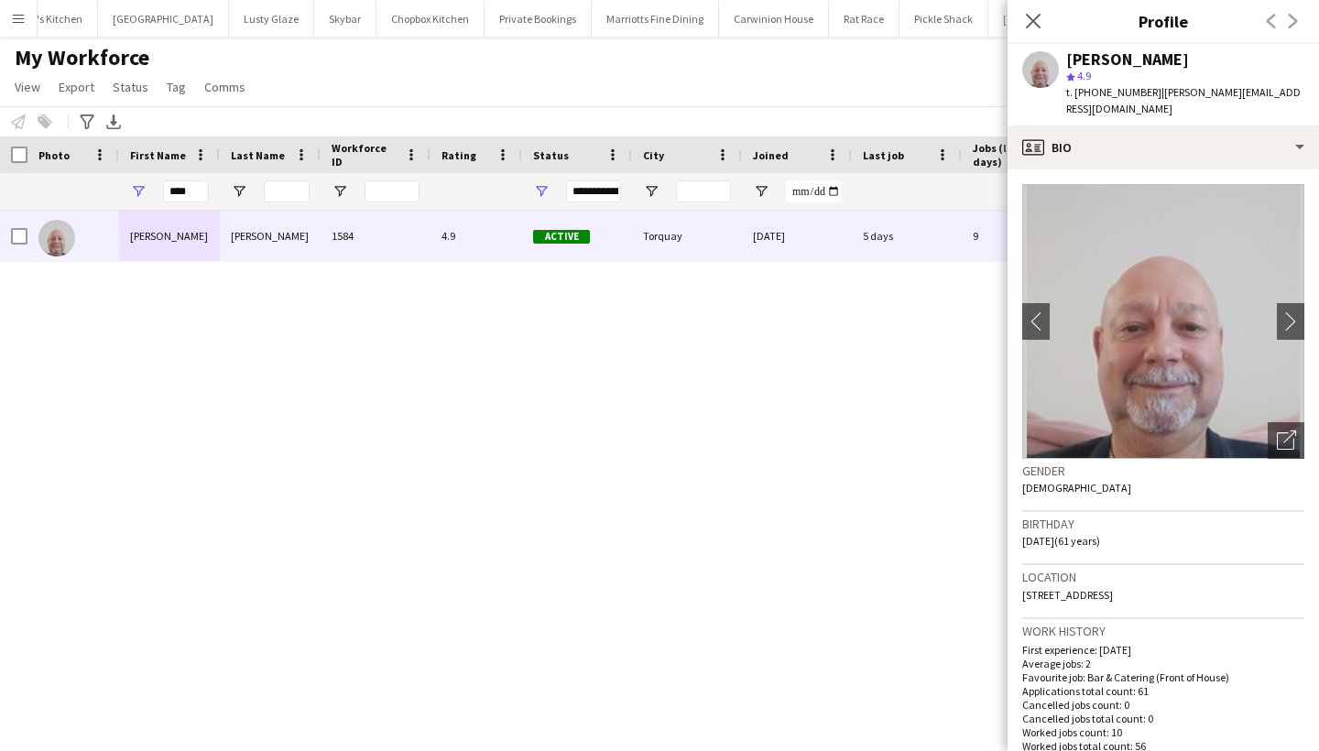
drag, startPoint x: 1189, startPoint y: 598, endPoint x: 1143, endPoint y: 597, distance: 46.7
click at [1143, 597] on div "Location [STREET_ADDRESS]" at bounding box center [1164, 591] width 282 height 53
copy span "TQ2 8PU"
click at [197, 196] on input "****" at bounding box center [186, 192] width 46 height 22
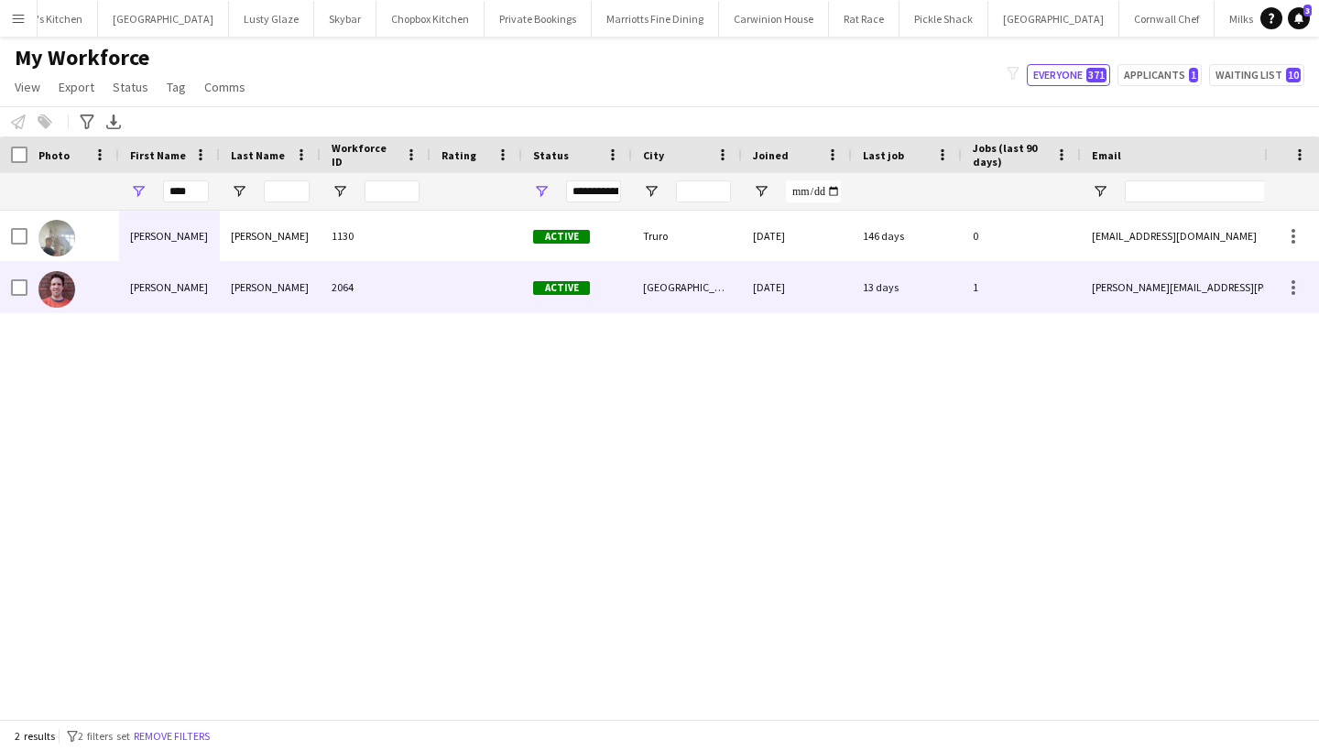
click at [157, 282] on div "[PERSON_NAME]" at bounding box center [169, 287] width 101 height 50
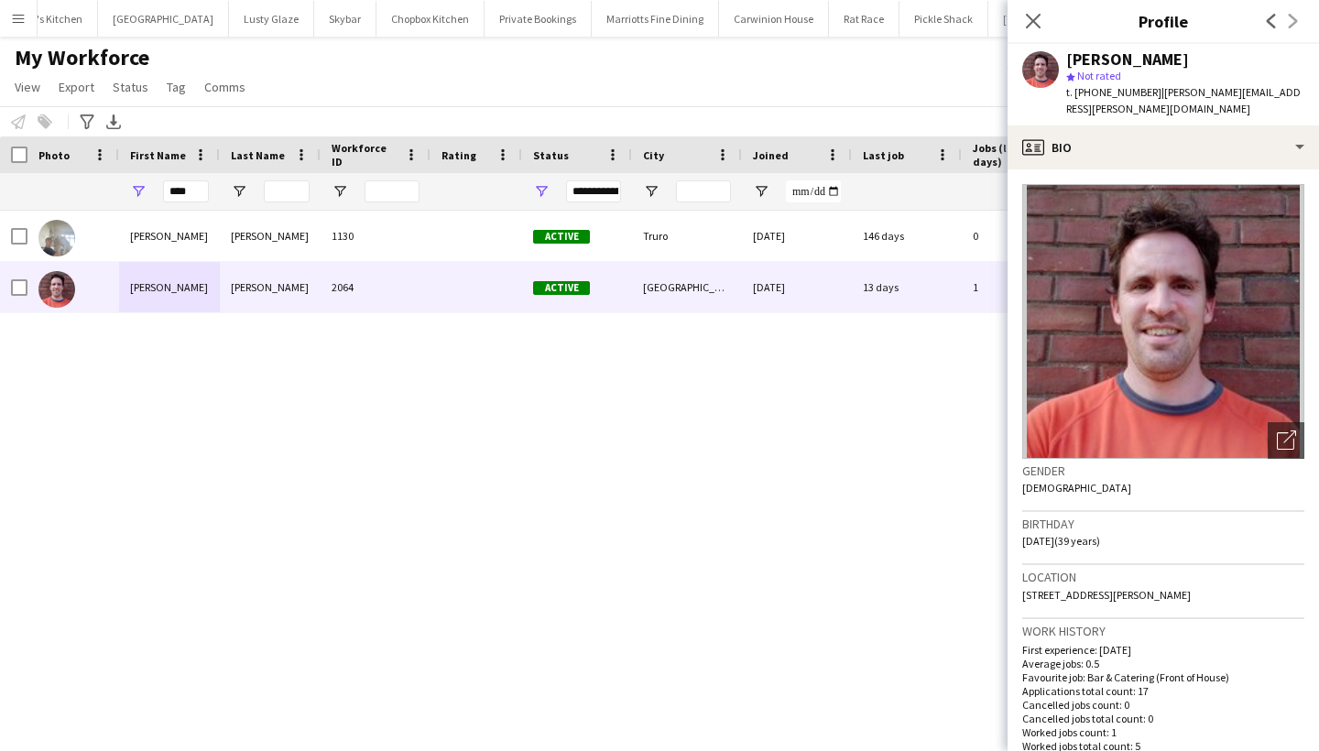
drag, startPoint x: 1265, startPoint y: 574, endPoint x: 1212, endPoint y: 576, distance: 53.2
click at [1212, 576] on div "Location [STREET_ADDRESS][PERSON_NAME]" at bounding box center [1164, 591] width 282 height 53
copy span "EX4 4HG"
click at [170, 183] on input "****" at bounding box center [186, 192] width 46 height 22
click at [192, 196] on input "****" at bounding box center [186, 192] width 46 height 22
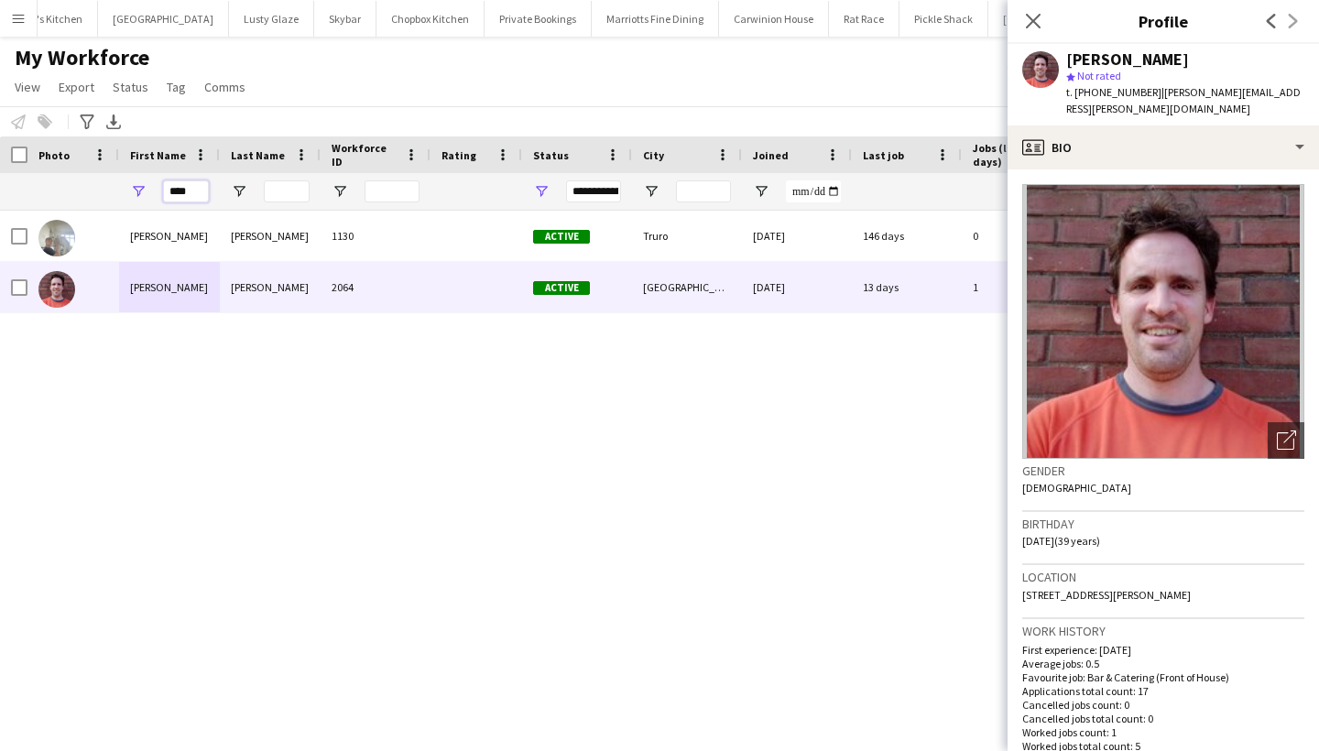
click at [192, 196] on input "****" at bounding box center [186, 192] width 46 height 22
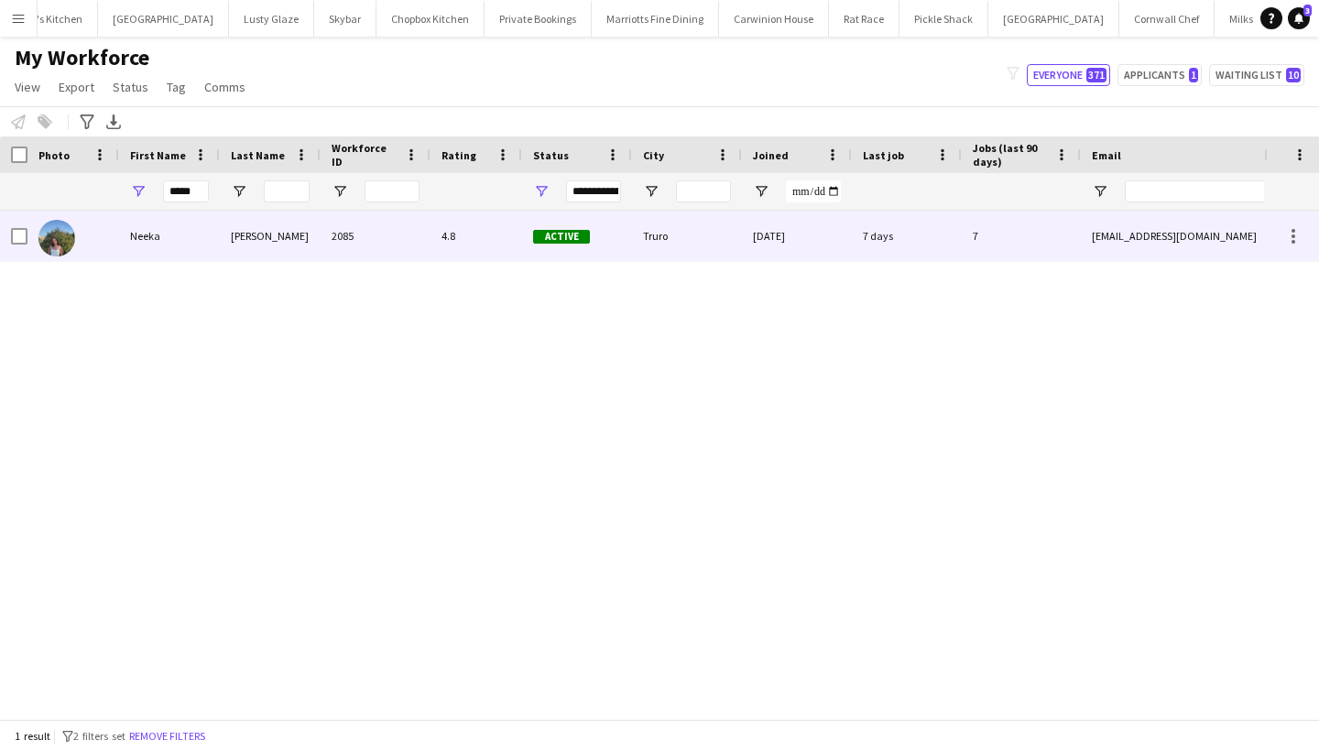
click at [634, 246] on div "Truro" at bounding box center [687, 236] width 110 height 50
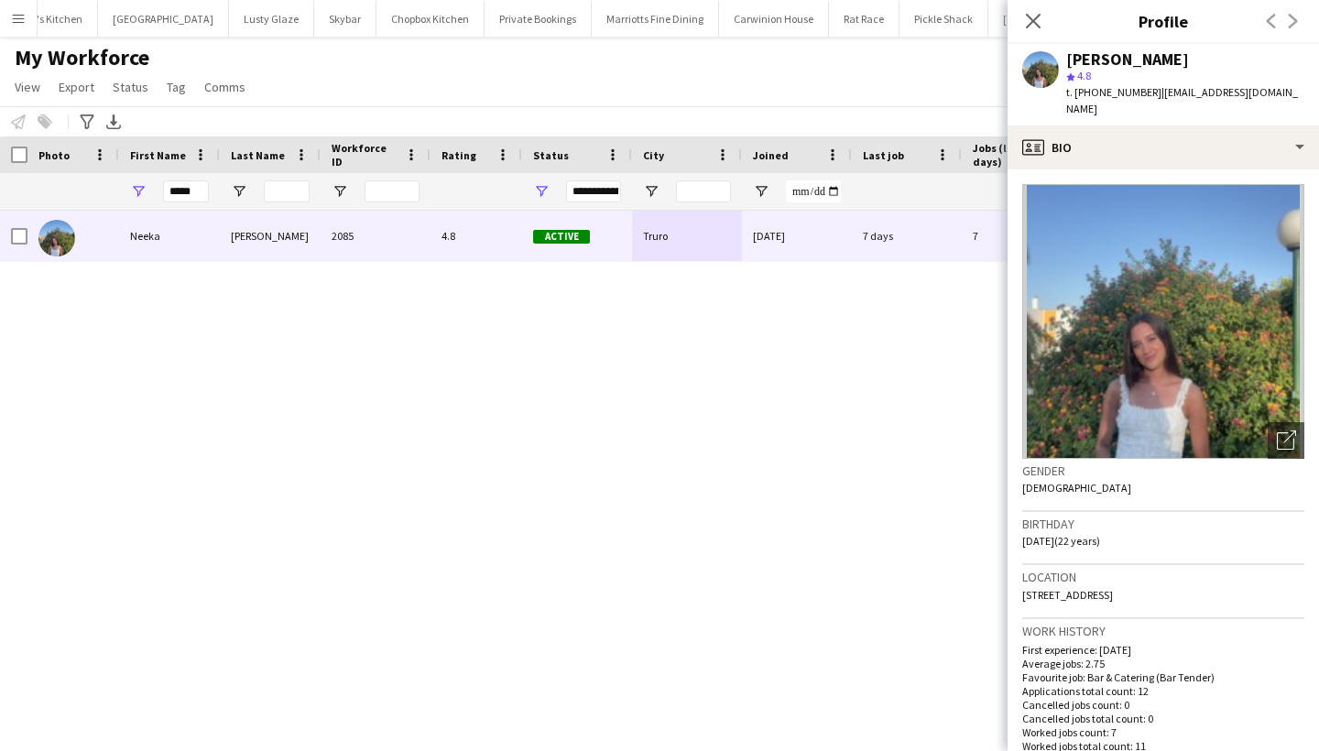
drag, startPoint x: 1194, startPoint y: 586, endPoint x: 1144, endPoint y: 580, distance: 50.8
click at [1144, 580] on div "Location [STREET_ADDRESS]" at bounding box center [1164, 591] width 282 height 53
copy span "TR3 6FS"
click at [192, 192] on input "*****" at bounding box center [186, 192] width 46 height 22
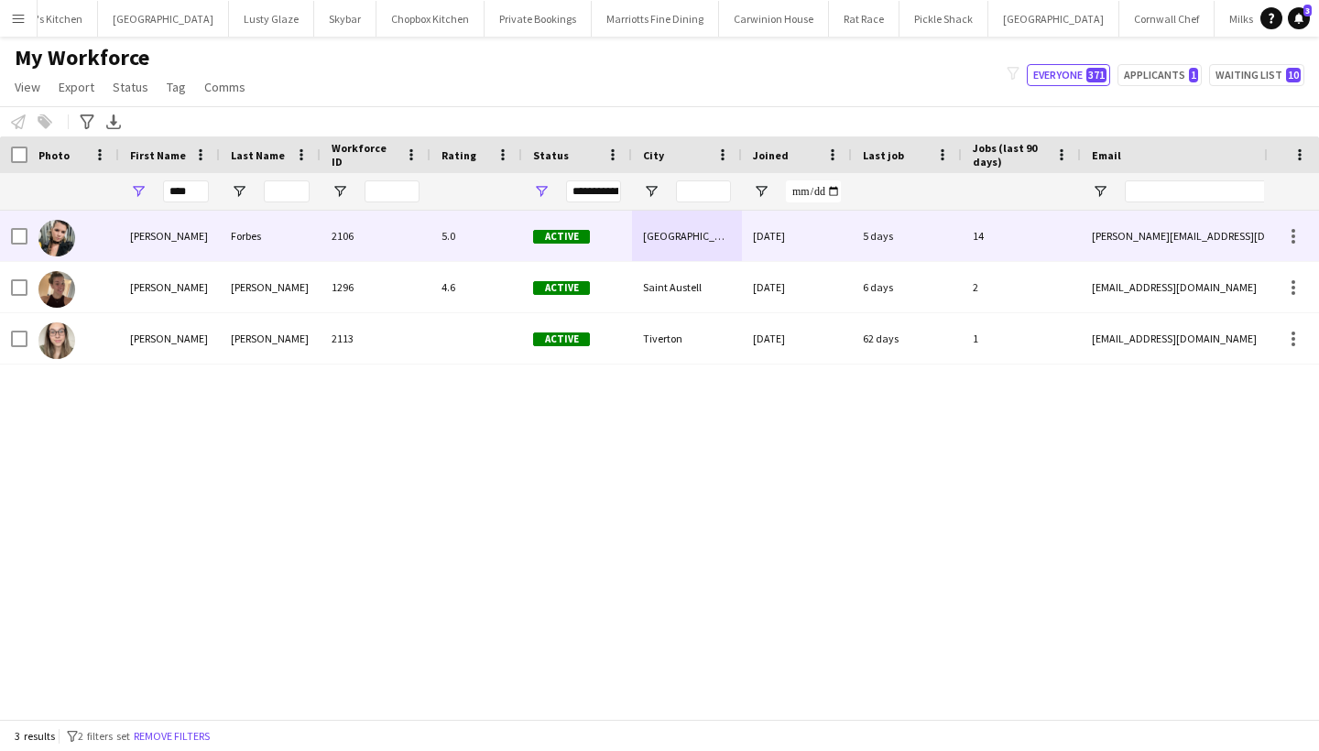
drag, startPoint x: 192, startPoint y: 221, endPoint x: 189, endPoint y: 249, distance: 28.5
click at [189, 249] on div "[PERSON_NAME]" at bounding box center [169, 236] width 101 height 50
click at [341, 246] on div "2106" at bounding box center [376, 236] width 110 height 50
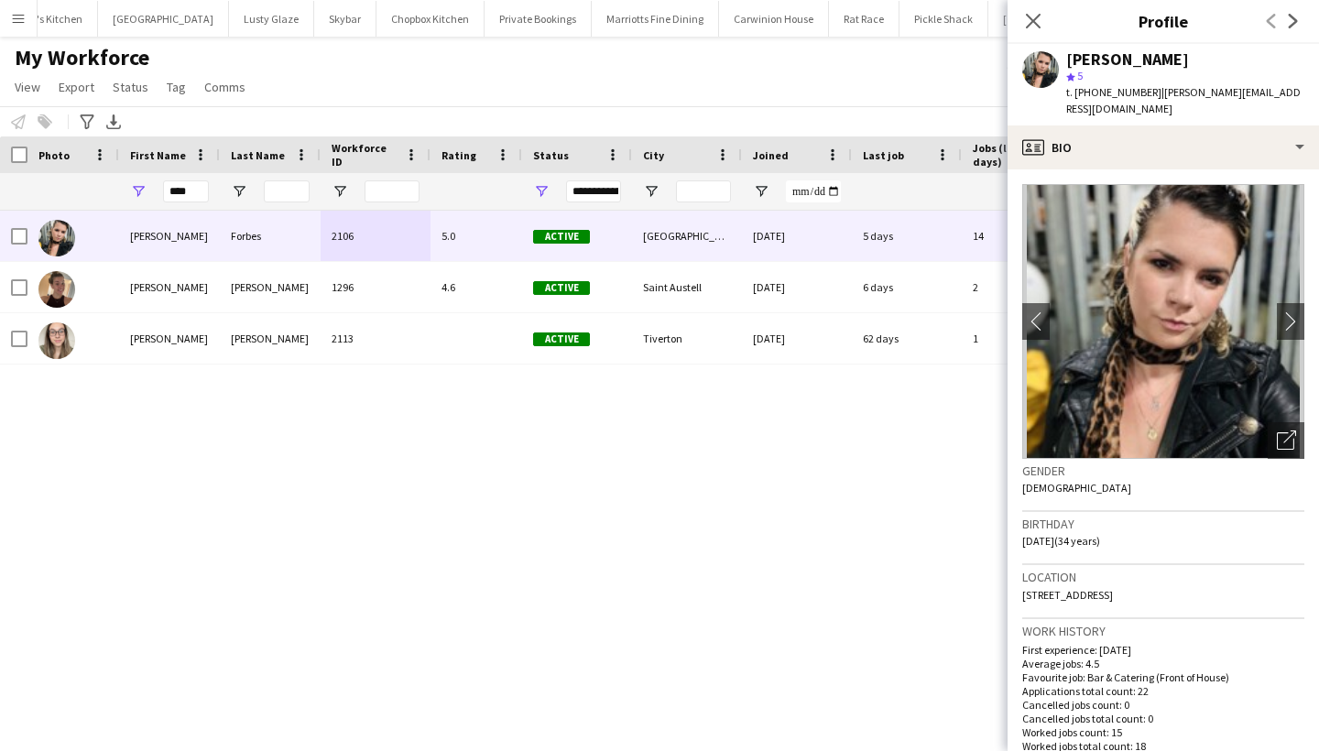
drag, startPoint x: 1287, startPoint y: 578, endPoint x: 1244, endPoint y: 578, distance: 43.1
click at [1244, 578] on div "Location [STREET_ADDRESS]" at bounding box center [1164, 591] width 282 height 53
click at [181, 191] on input "****" at bounding box center [186, 192] width 46 height 22
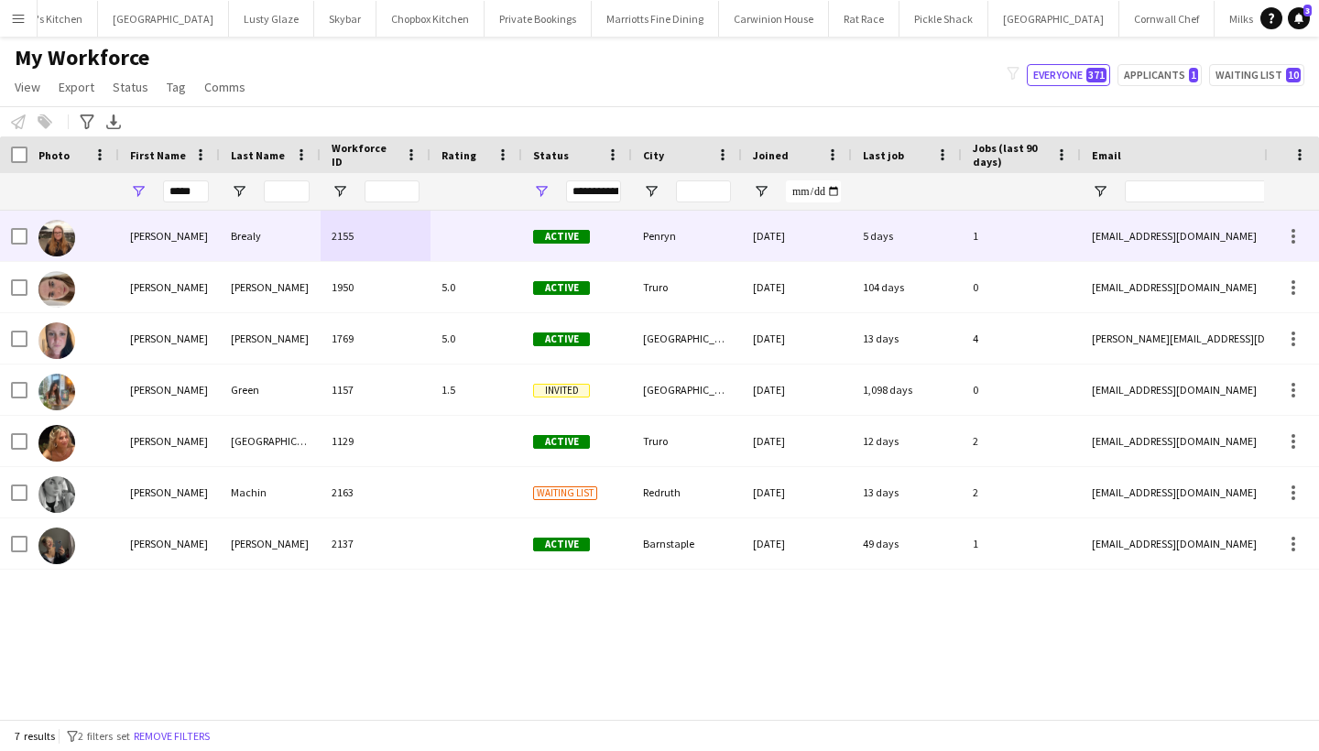
drag, startPoint x: 185, startPoint y: 222, endPoint x: 196, endPoint y: 342, distance: 120.5
click at [196, 342] on div "[PERSON_NAME]" at bounding box center [169, 338] width 101 height 50
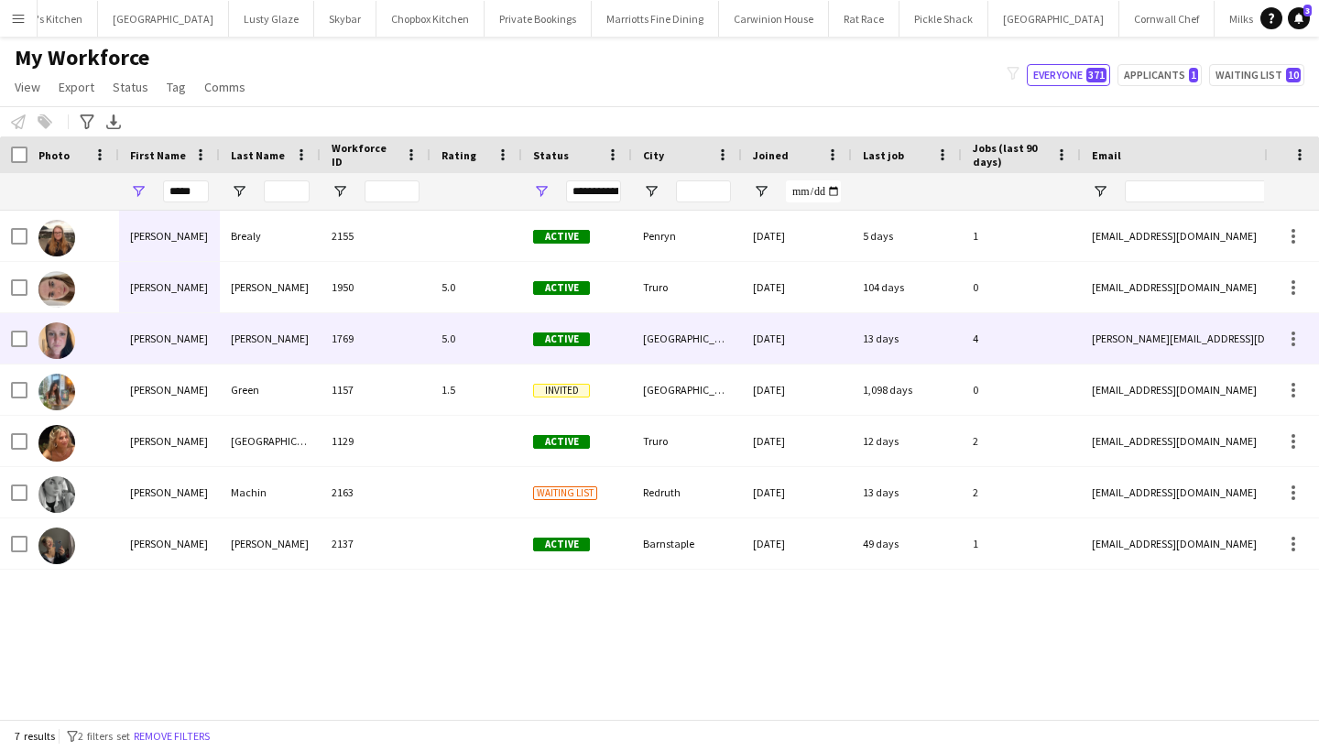
click at [430, 340] on div "1769" at bounding box center [376, 338] width 110 height 50
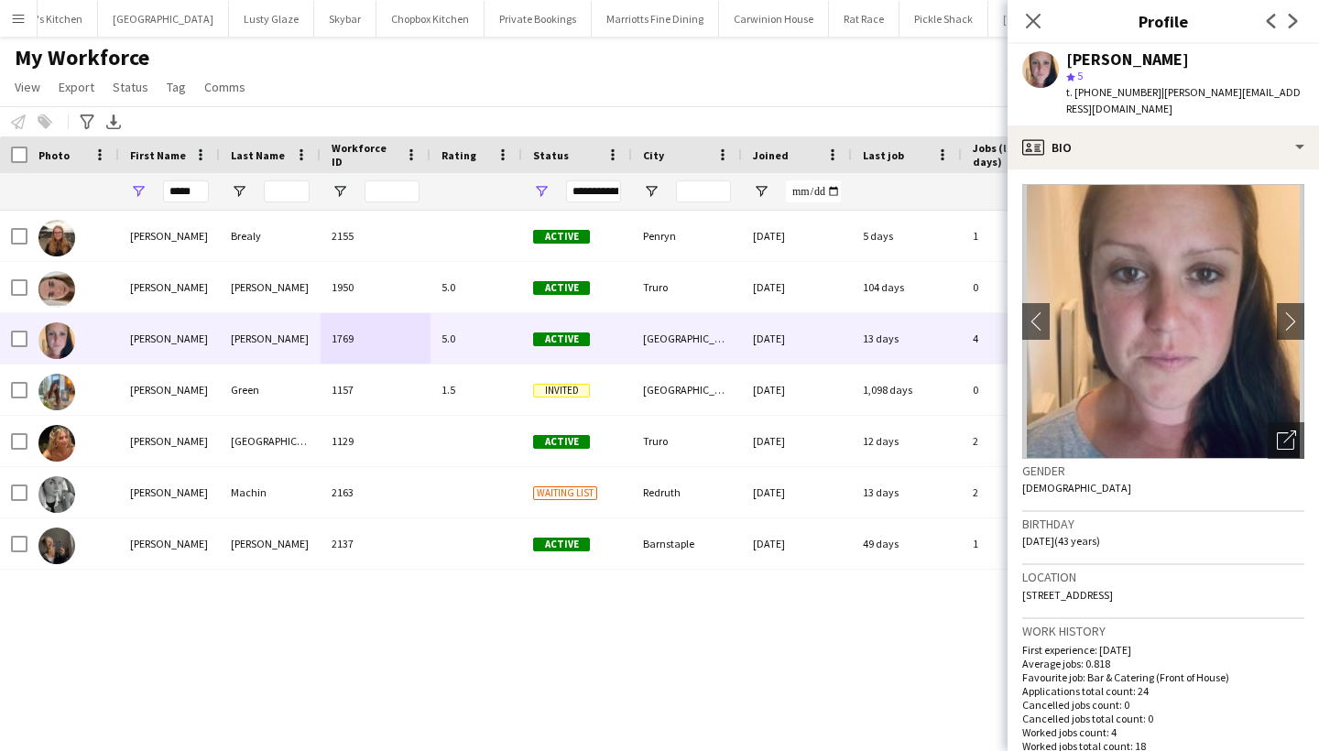
drag, startPoint x: 1273, startPoint y: 579, endPoint x: 1224, endPoint y: 579, distance: 48.6
click at [1224, 579] on div "Location [STREET_ADDRESS]" at bounding box center [1164, 591] width 282 height 53
click at [204, 194] on input "*****" at bounding box center [186, 192] width 46 height 22
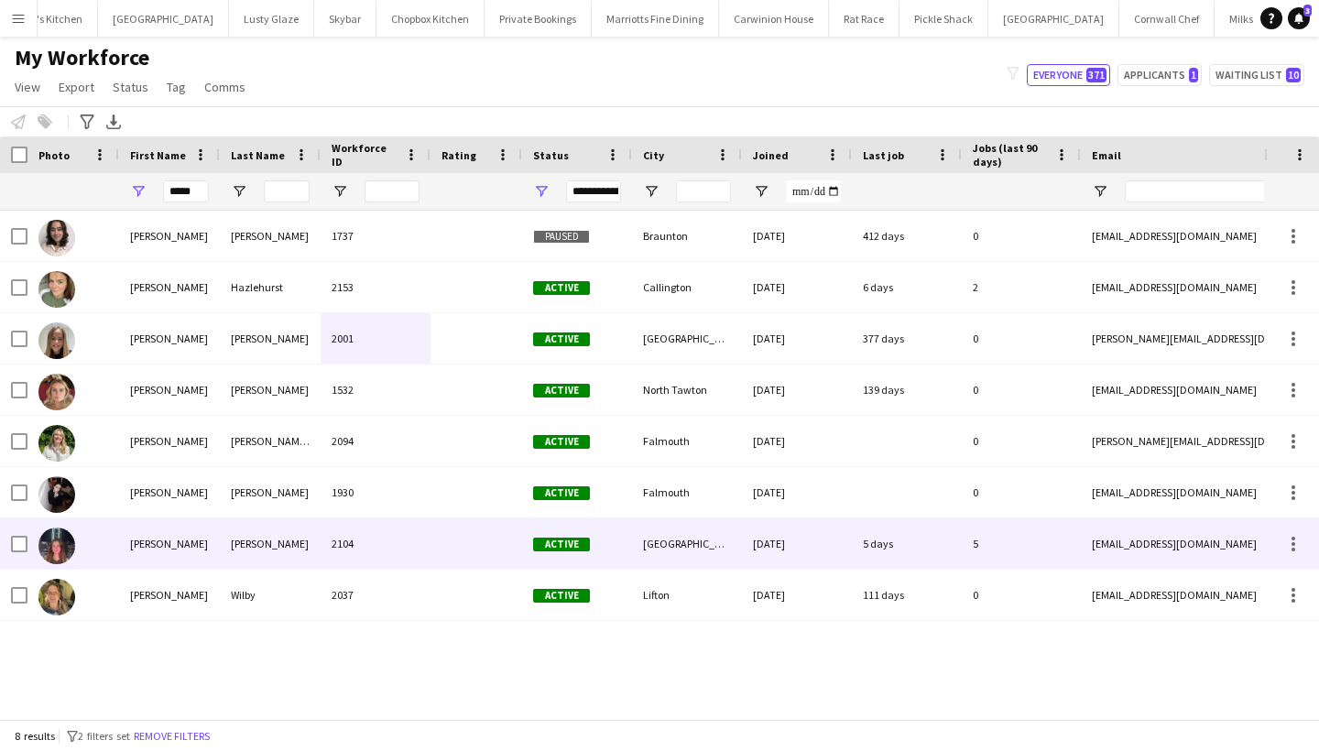
click at [189, 549] on div "[PERSON_NAME]" at bounding box center [169, 544] width 101 height 50
click at [300, 532] on div "[PERSON_NAME]" at bounding box center [270, 544] width 101 height 50
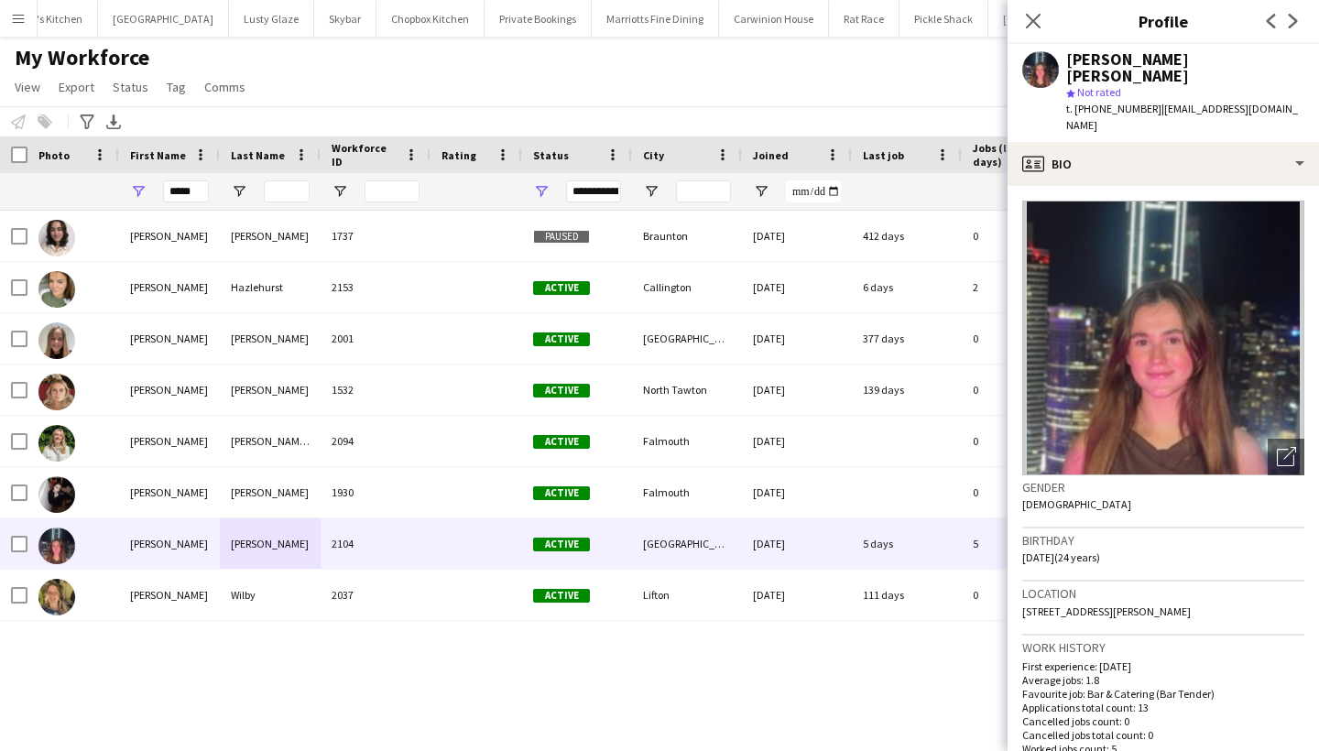
drag, startPoint x: 1243, startPoint y: 574, endPoint x: 1195, endPoint y: 575, distance: 48.6
click at [1195, 582] on div "Location [STREET_ADDRESS][PERSON_NAME]" at bounding box center [1164, 608] width 282 height 53
click at [191, 198] on input "*****" at bounding box center [186, 192] width 46 height 22
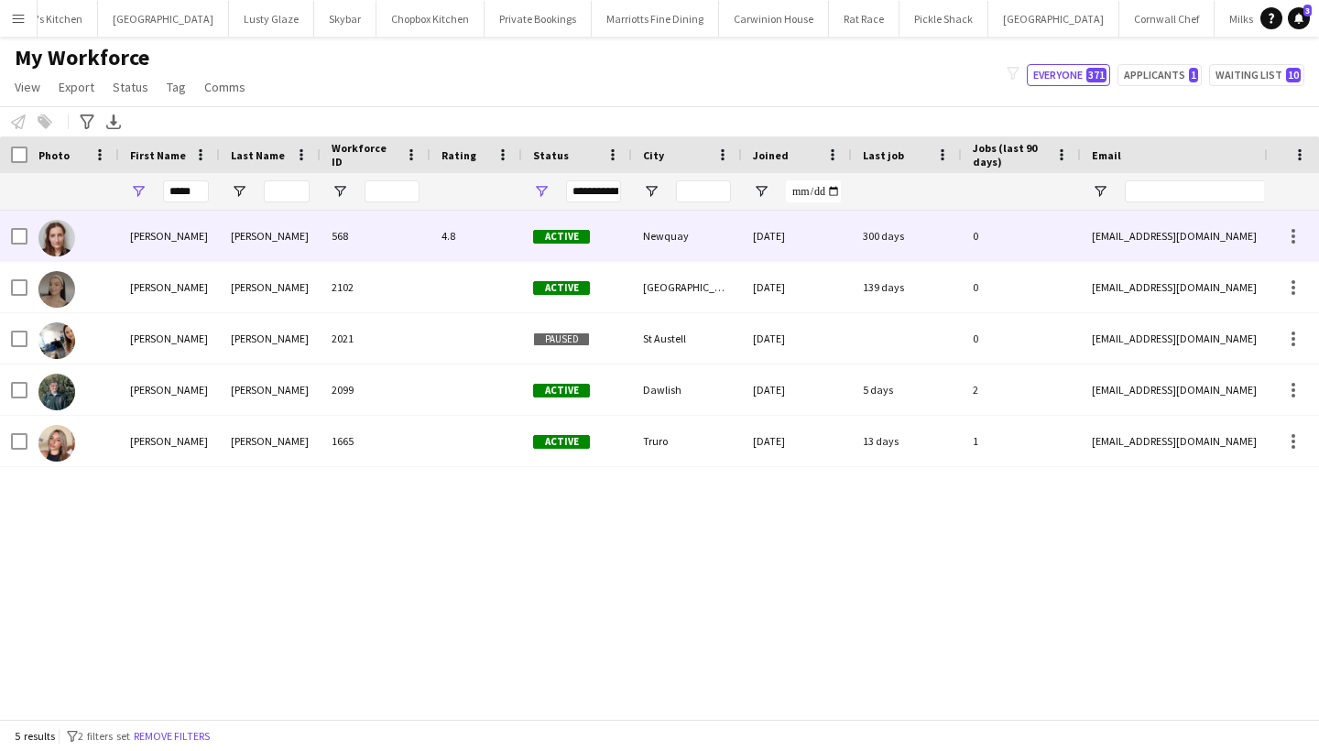
drag, startPoint x: 191, startPoint y: 202, endPoint x: 232, endPoint y: 398, distance: 200.4
click at [232, 398] on div "[PERSON_NAME]" at bounding box center [270, 390] width 101 height 50
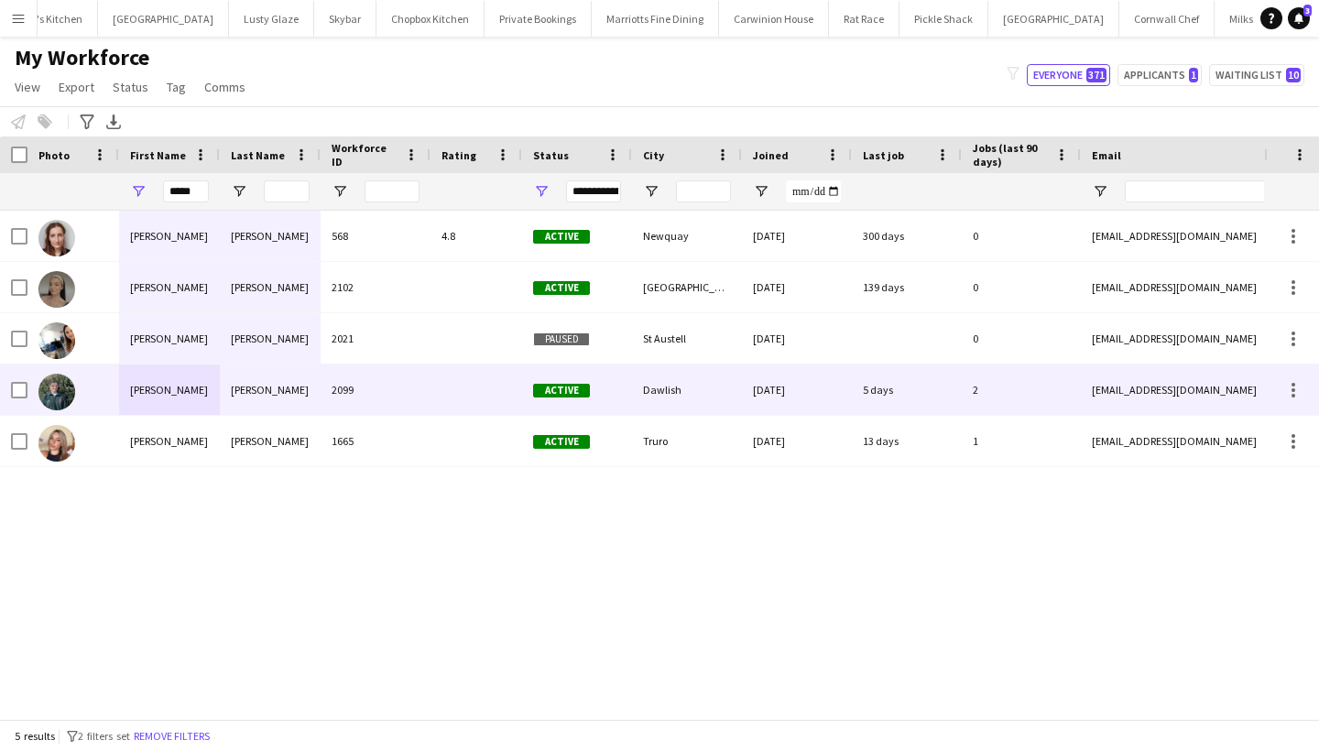
click at [400, 398] on div "2099" at bounding box center [376, 390] width 110 height 50
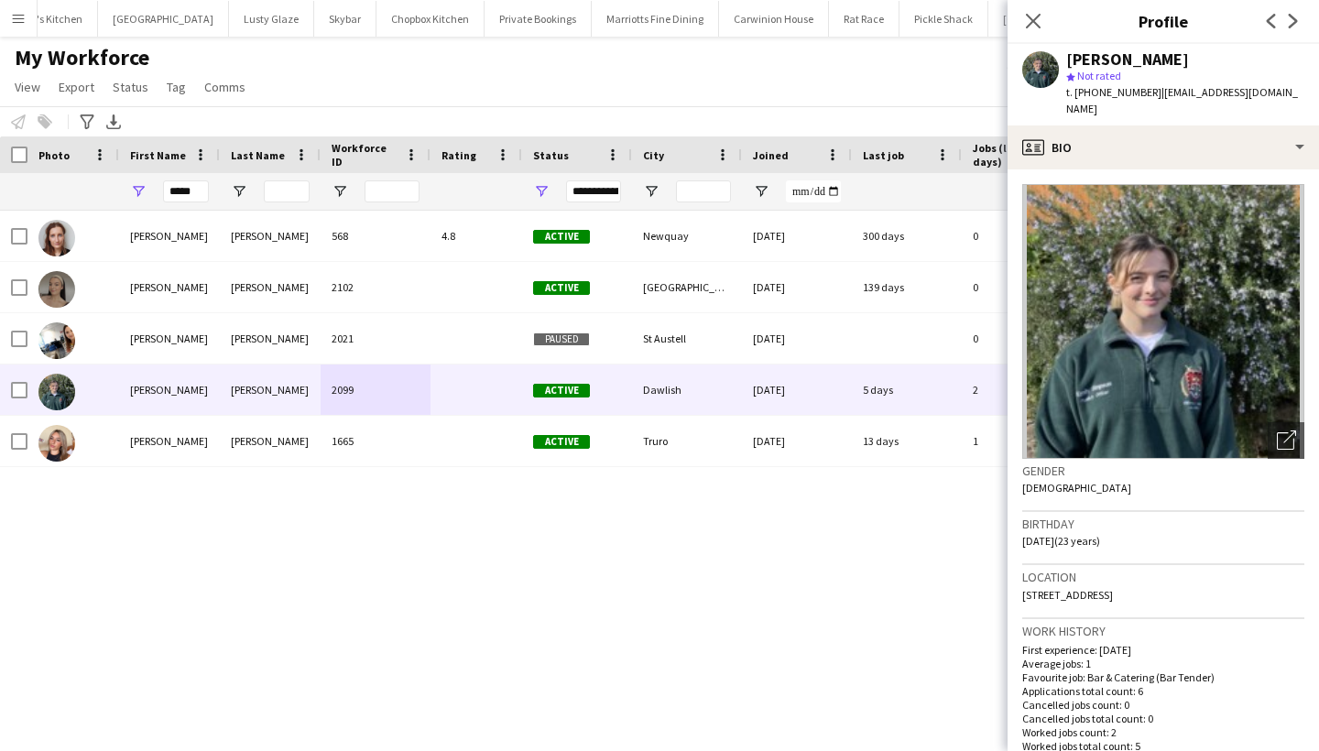
drag, startPoint x: 1209, startPoint y: 585, endPoint x: 1152, endPoint y: 581, distance: 56.9
click at [1152, 581] on div "Location [STREET_ADDRESS]" at bounding box center [1164, 591] width 282 height 53
click at [179, 189] on input "*****" at bounding box center [186, 192] width 46 height 22
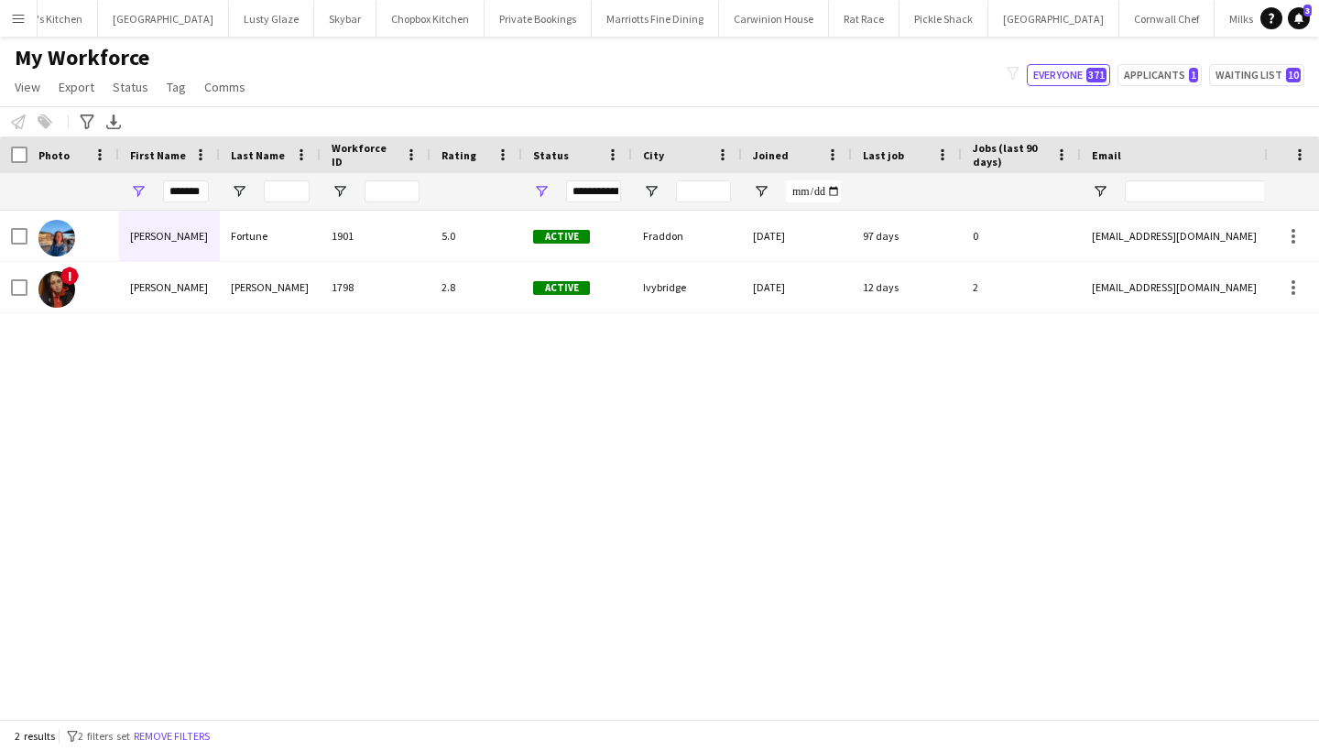
drag, startPoint x: 170, startPoint y: 224, endPoint x: 164, endPoint y: 295, distance: 70.8
click at [164, 295] on div "[PERSON_NAME]" at bounding box center [169, 287] width 101 height 50
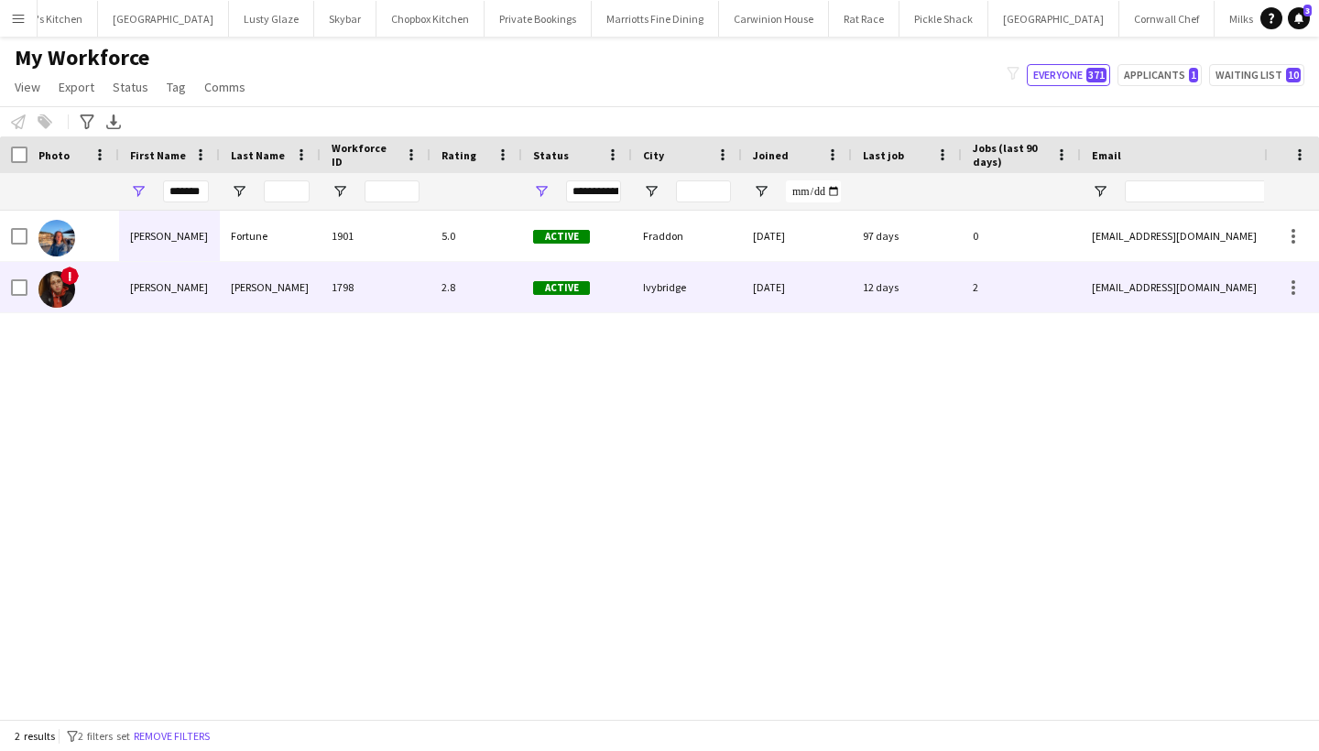
click at [456, 278] on div "2.8" at bounding box center [477, 287] width 92 height 50
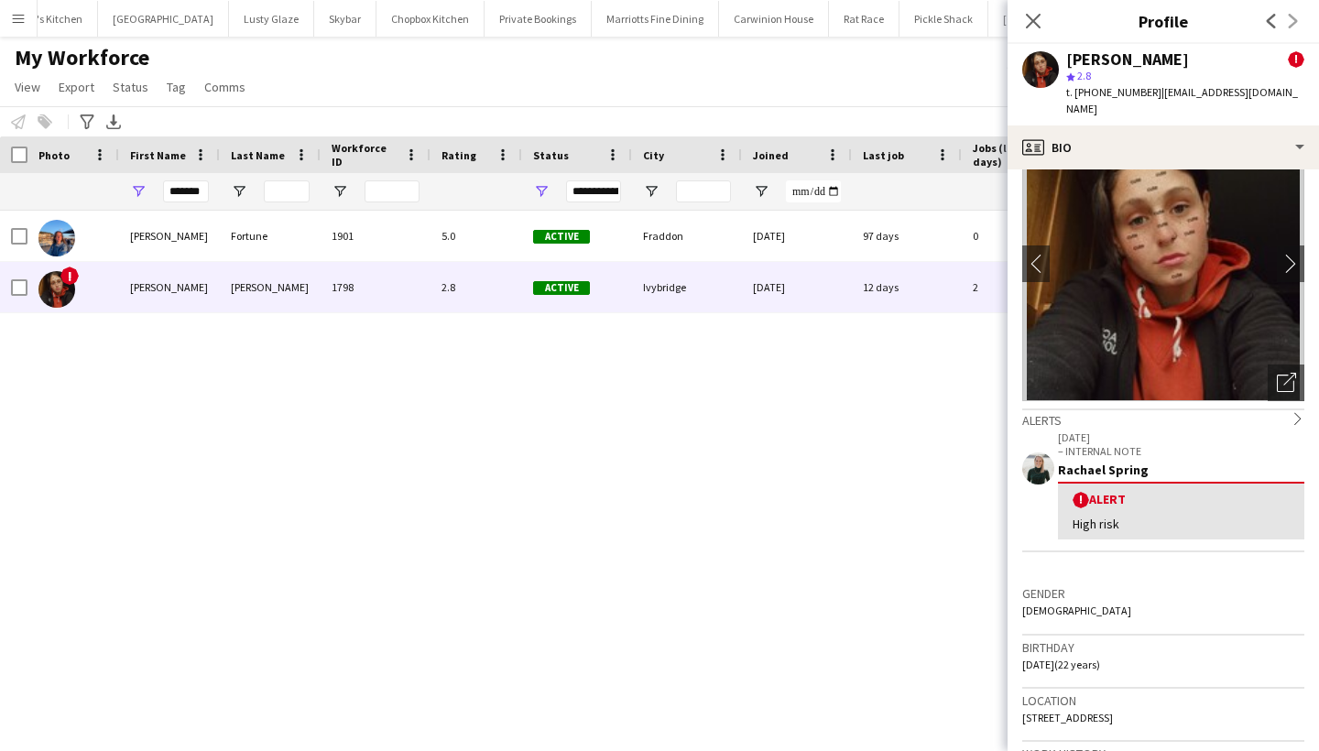
scroll to position [143, 0]
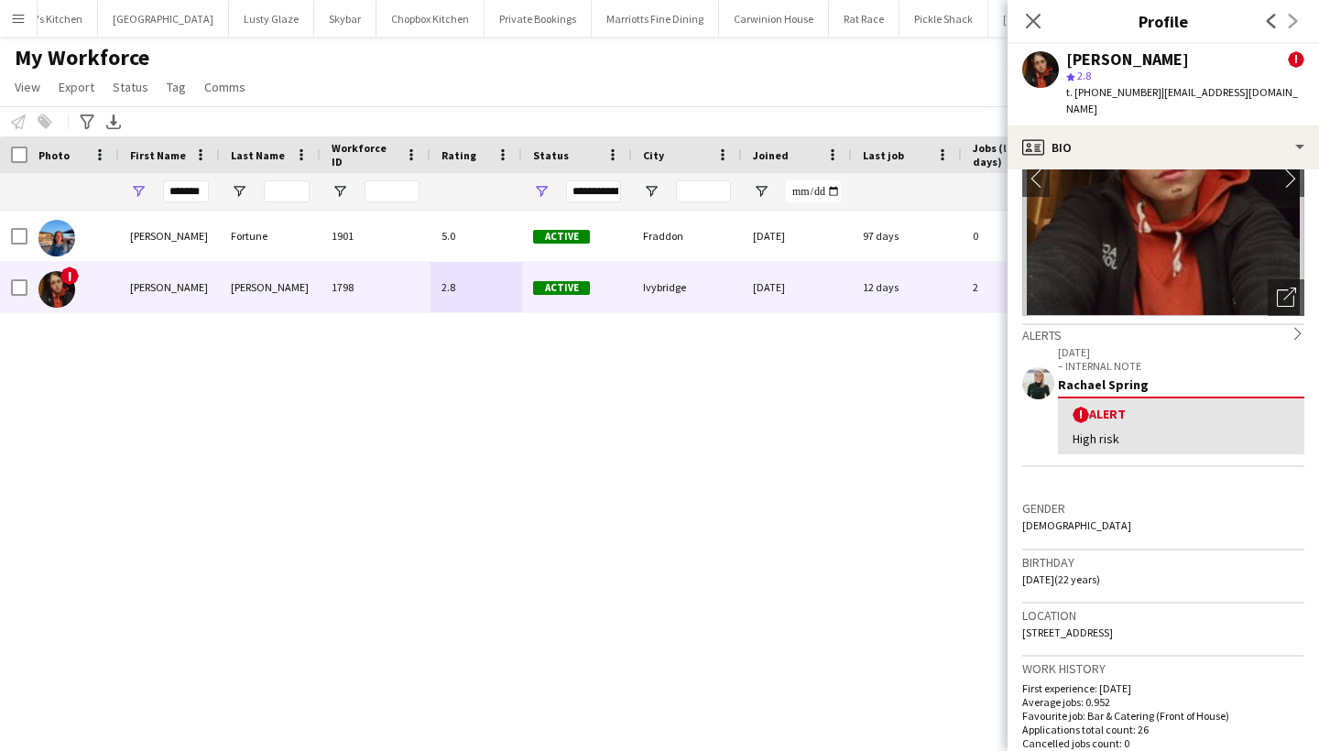
drag, startPoint x: 1195, startPoint y: 618, endPoint x: 1137, endPoint y: 617, distance: 57.7
click at [1137, 617] on div "Location [STREET_ADDRESS]" at bounding box center [1164, 630] width 282 height 53
click at [187, 196] on input "*******" at bounding box center [186, 192] width 46 height 22
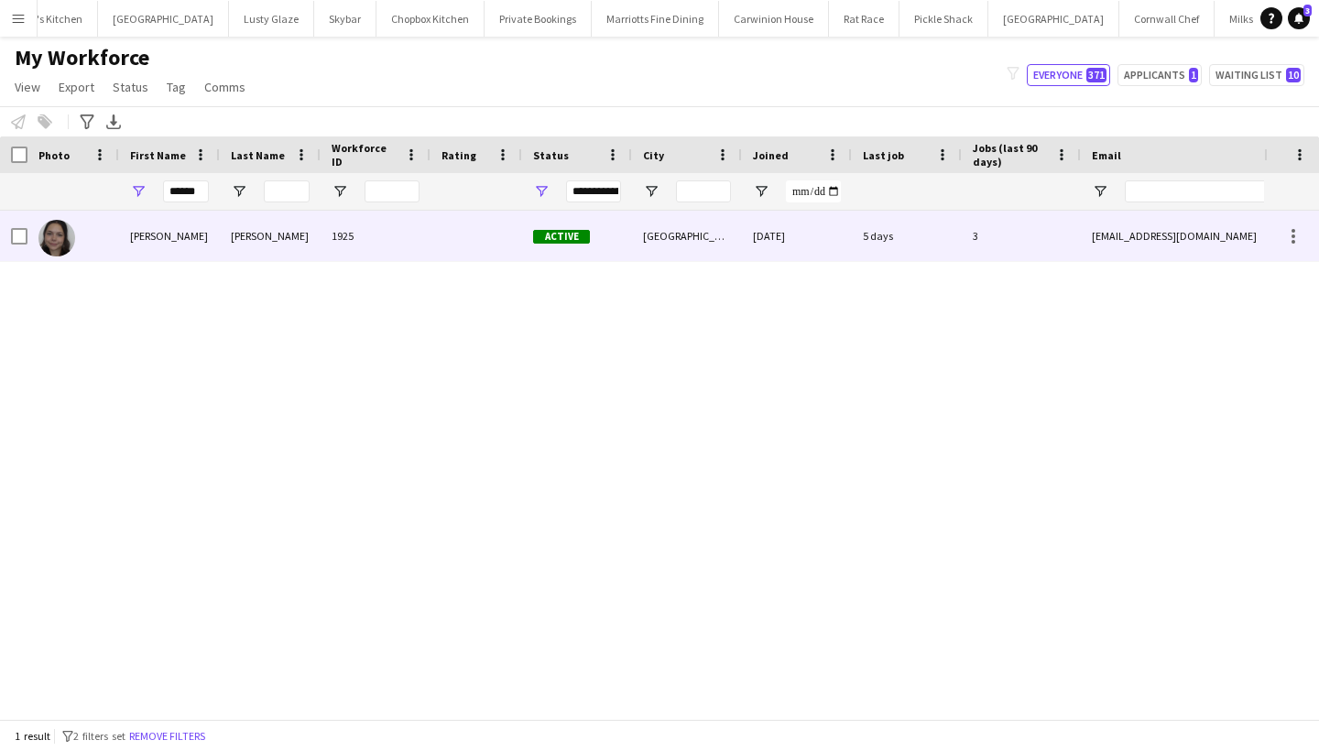
click at [374, 246] on div "1925" at bounding box center [376, 236] width 110 height 50
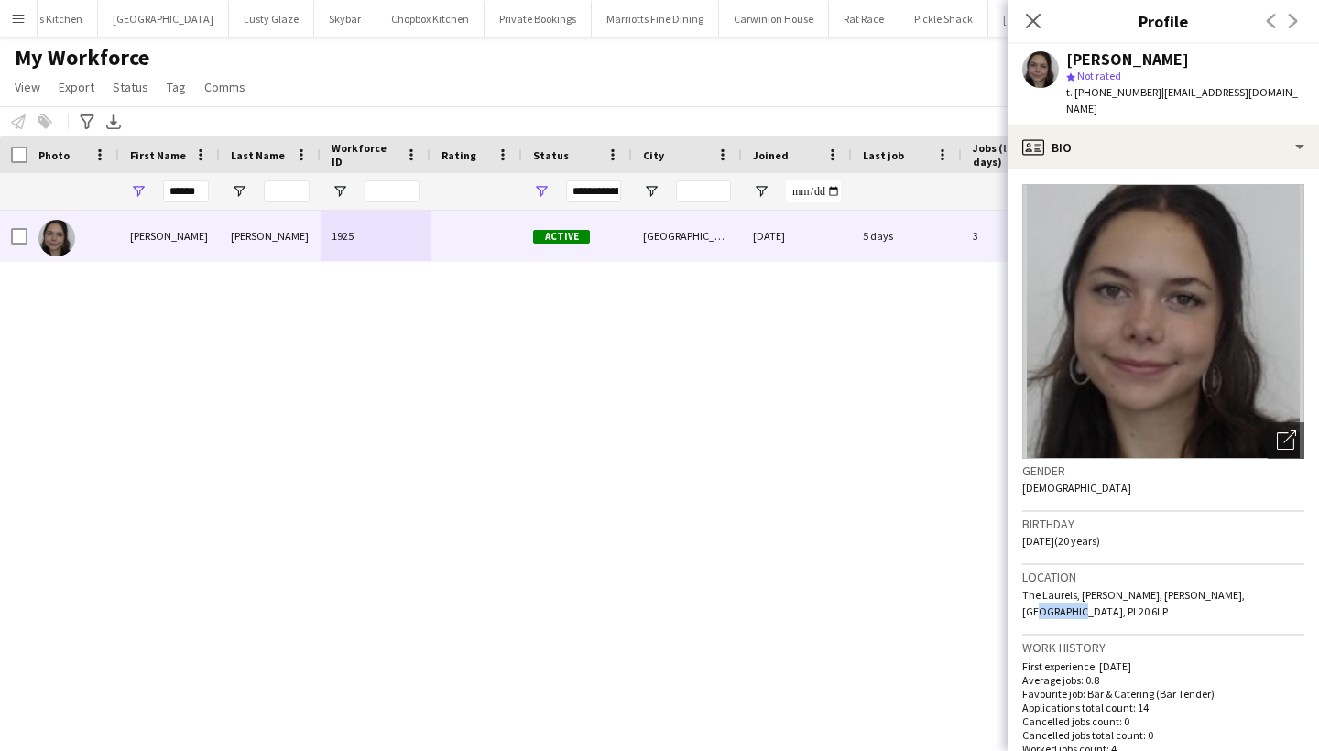
drag, startPoint x: 1283, startPoint y: 583, endPoint x: 1231, endPoint y: 582, distance: 51.3
click at [1231, 582] on div "Location [GEOGRAPHIC_DATA], Sampford Spiney, [GEOGRAPHIC_DATA], [GEOGRAPHIC_DAT…" at bounding box center [1164, 600] width 282 height 71
click at [192, 190] on input "******" at bounding box center [186, 192] width 46 height 22
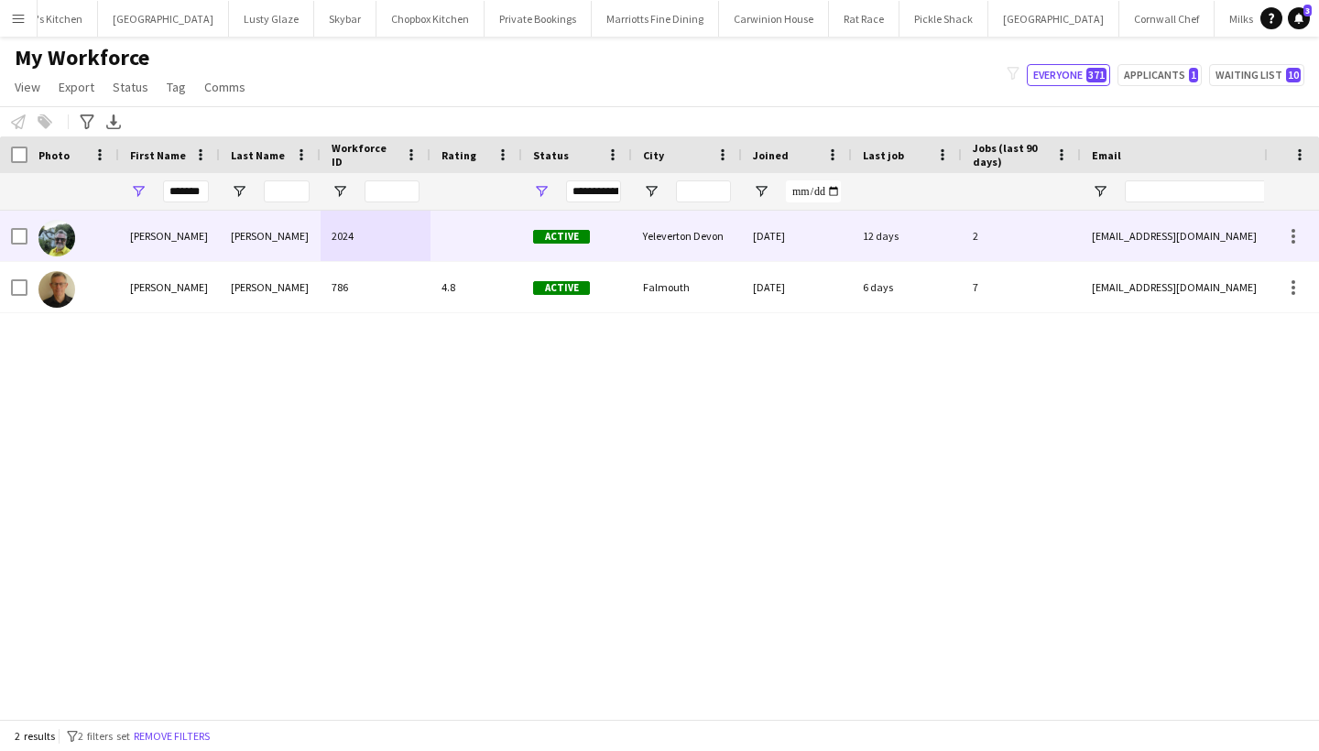
drag, startPoint x: 182, startPoint y: 223, endPoint x: 181, endPoint y: 246, distance: 23.9
click at [181, 246] on div "[PERSON_NAME]" at bounding box center [169, 236] width 101 height 50
click at [279, 230] on div "[PERSON_NAME]" at bounding box center [270, 236] width 101 height 50
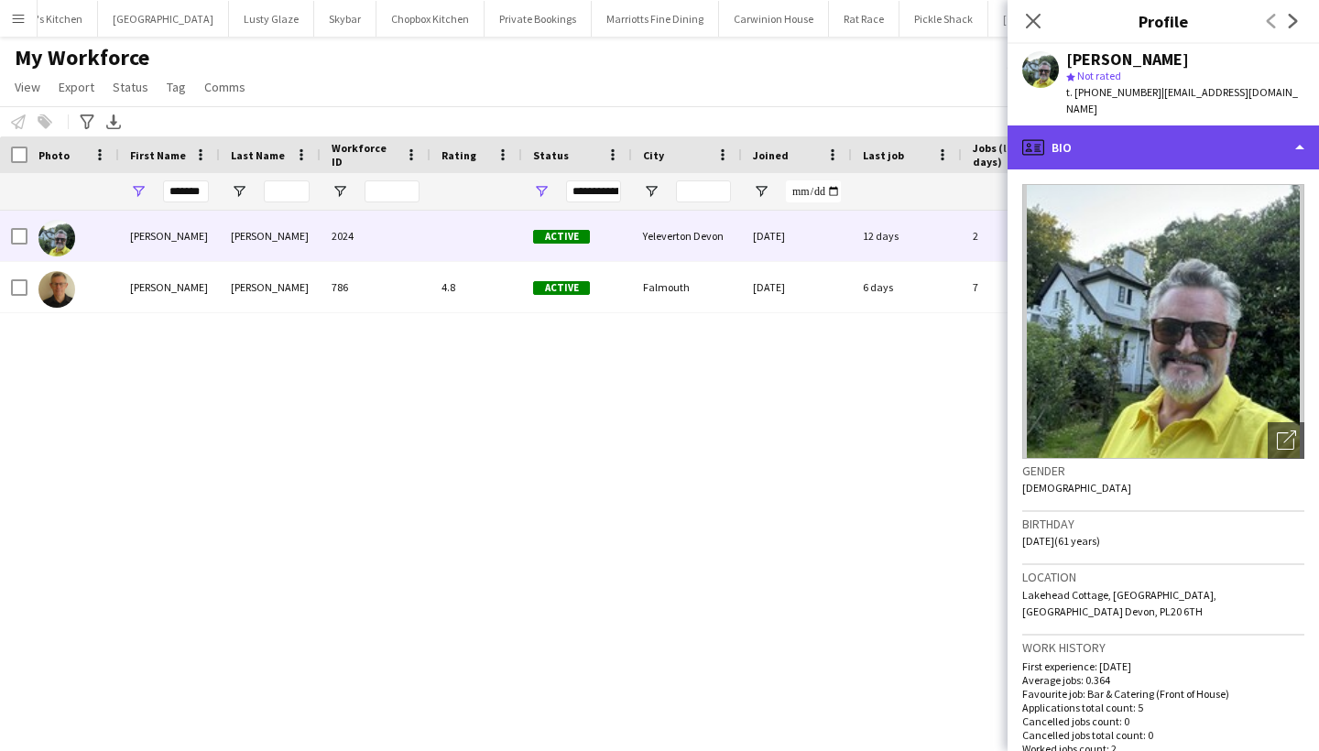
click at [1176, 130] on div "profile Bio" at bounding box center [1164, 148] width 312 height 44
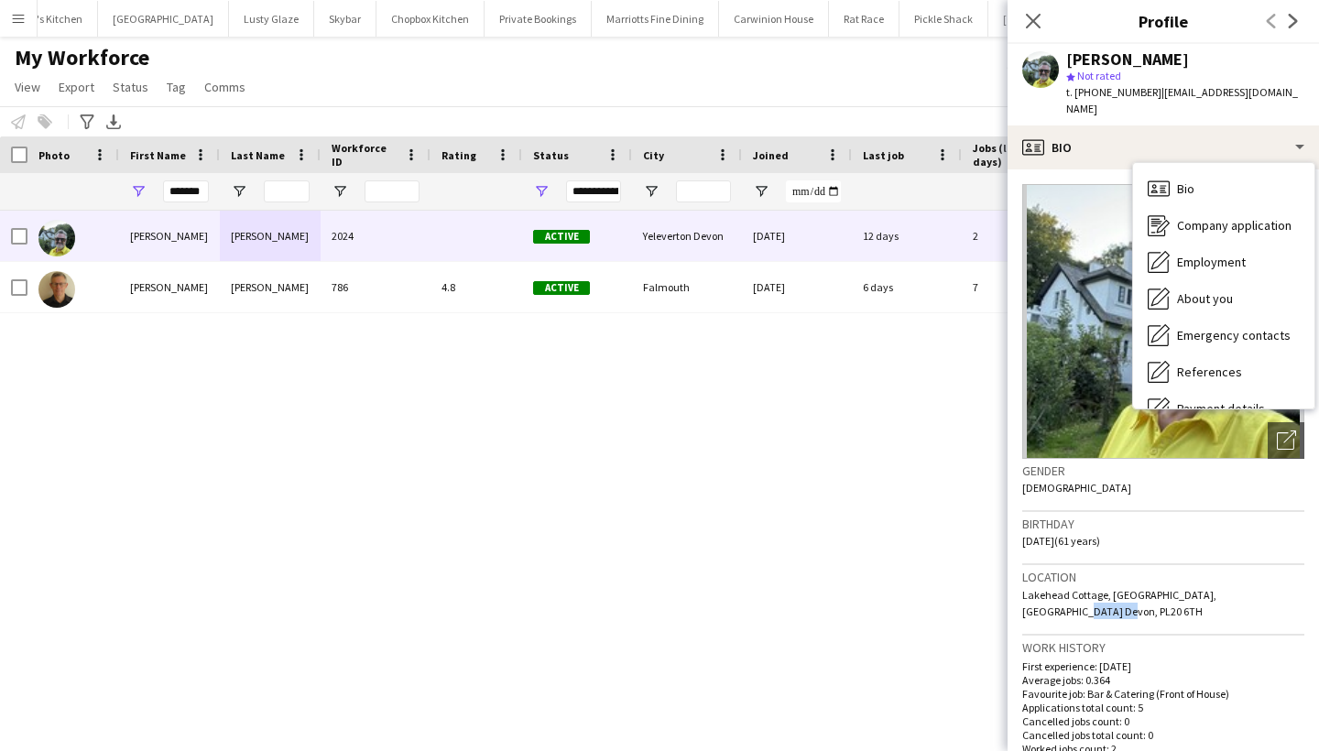
drag, startPoint x: 1304, startPoint y: 580, endPoint x: 1251, endPoint y: 577, distance: 53.2
click at [1251, 577] on div "Location [GEOGRAPHIC_DATA], [GEOGRAPHIC_DATA], [GEOGRAPHIC_DATA]" at bounding box center [1164, 600] width 282 height 71
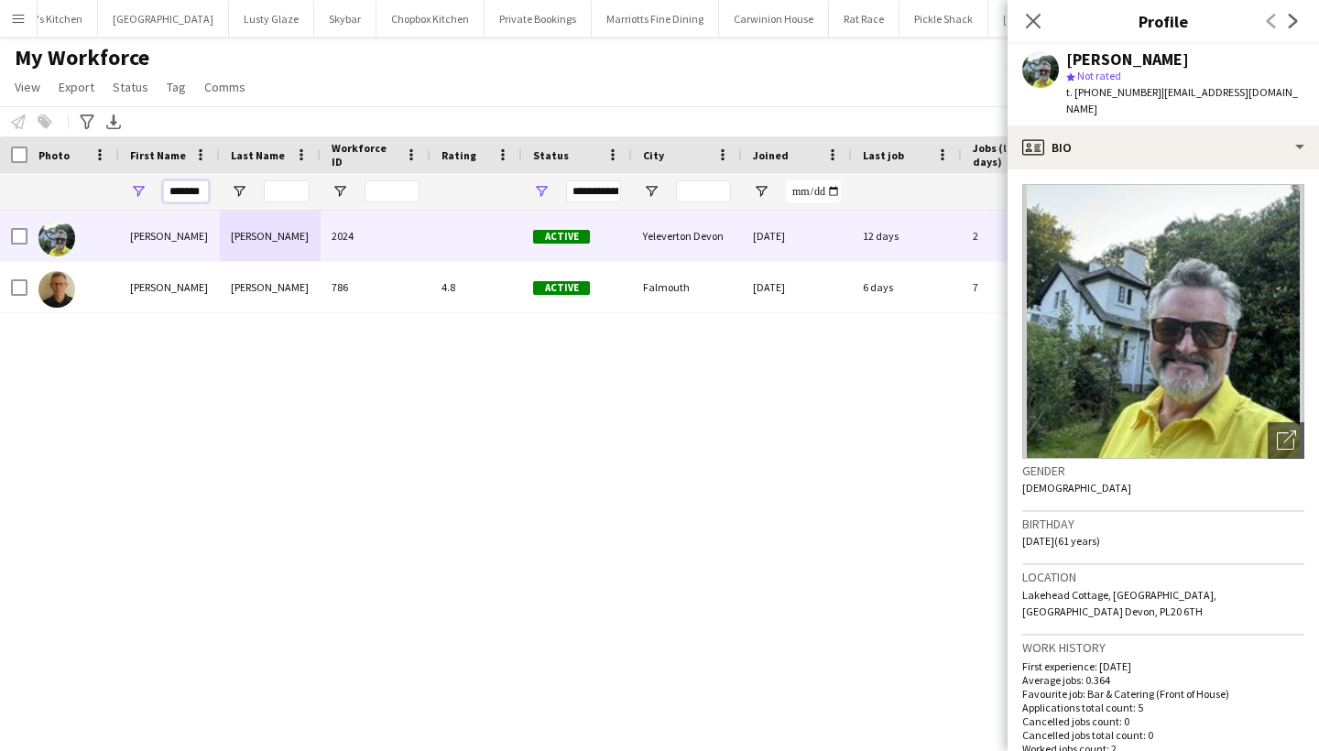
click at [196, 187] on input "*******" at bounding box center [186, 192] width 46 height 22
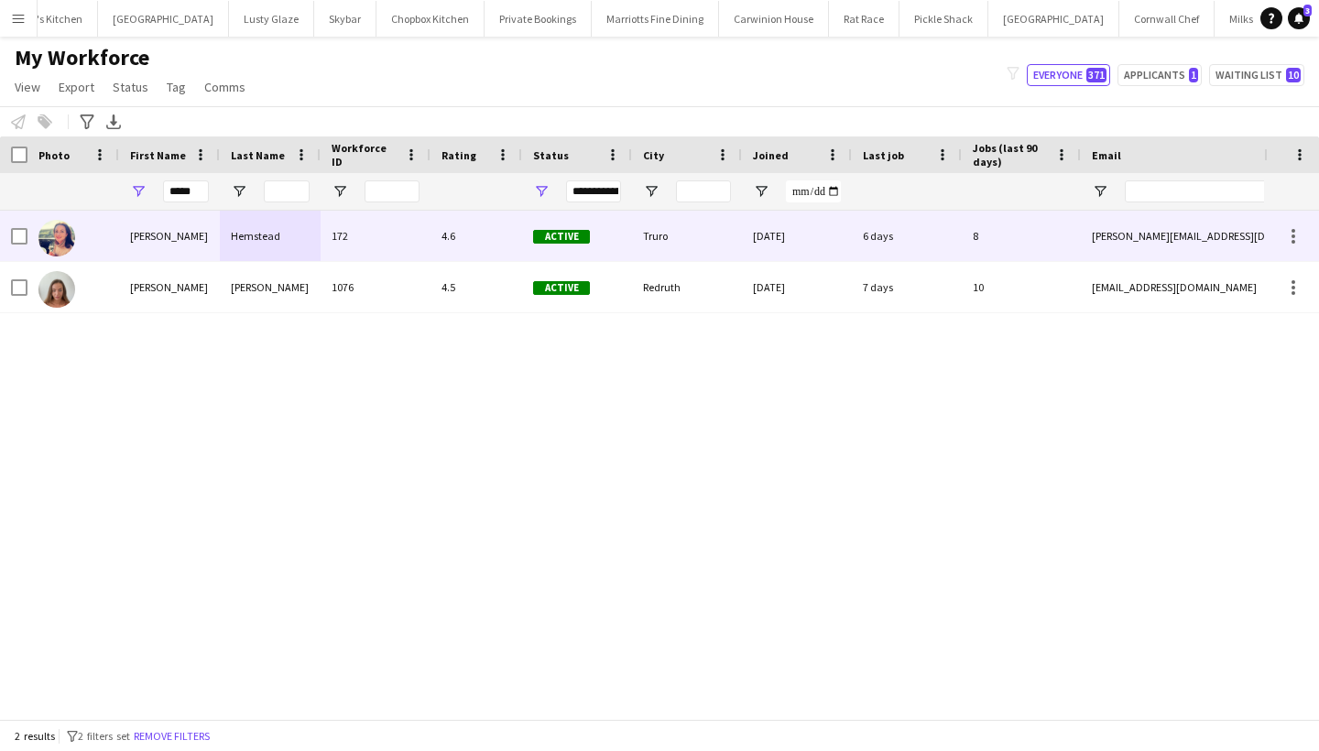
drag, startPoint x: 196, startPoint y: 201, endPoint x: 213, endPoint y: 239, distance: 42.2
click at [213, 239] on div "[PERSON_NAME]" at bounding box center [169, 236] width 101 height 50
click at [194, 235] on div "[PERSON_NAME]" at bounding box center [169, 236] width 101 height 50
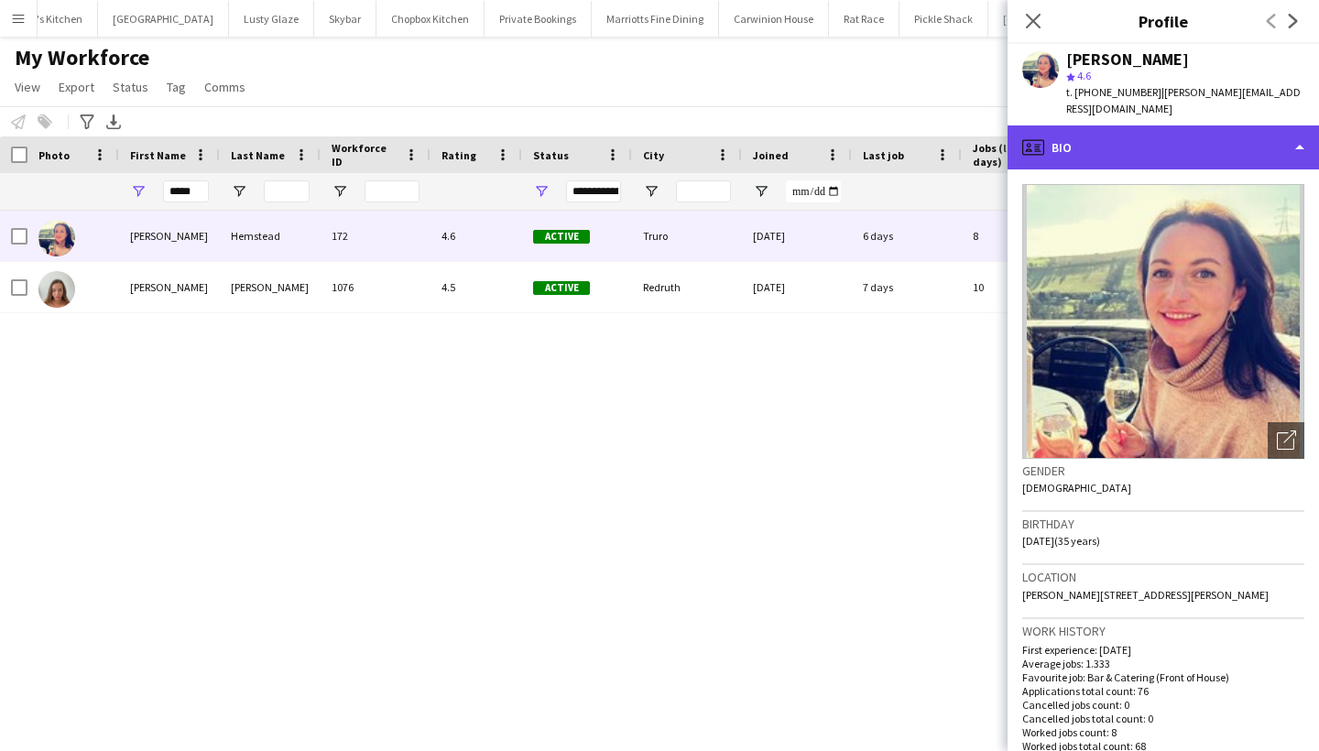
click at [1146, 131] on div "profile Bio" at bounding box center [1164, 148] width 312 height 44
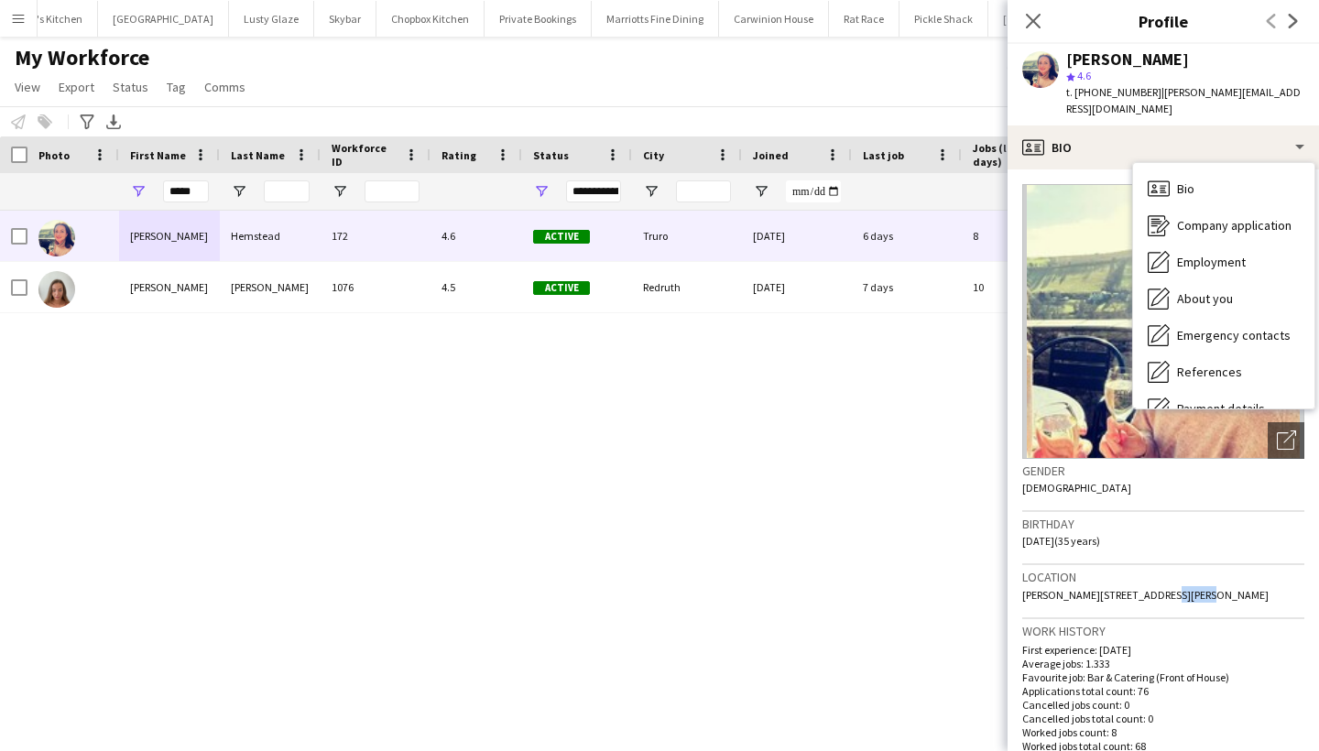
drag, startPoint x: 1177, startPoint y: 574, endPoint x: 1132, endPoint y: 575, distance: 45.8
click at [1132, 575] on div "Location [STREET_ADDRESS][PERSON_NAME]" at bounding box center [1164, 591] width 282 height 53
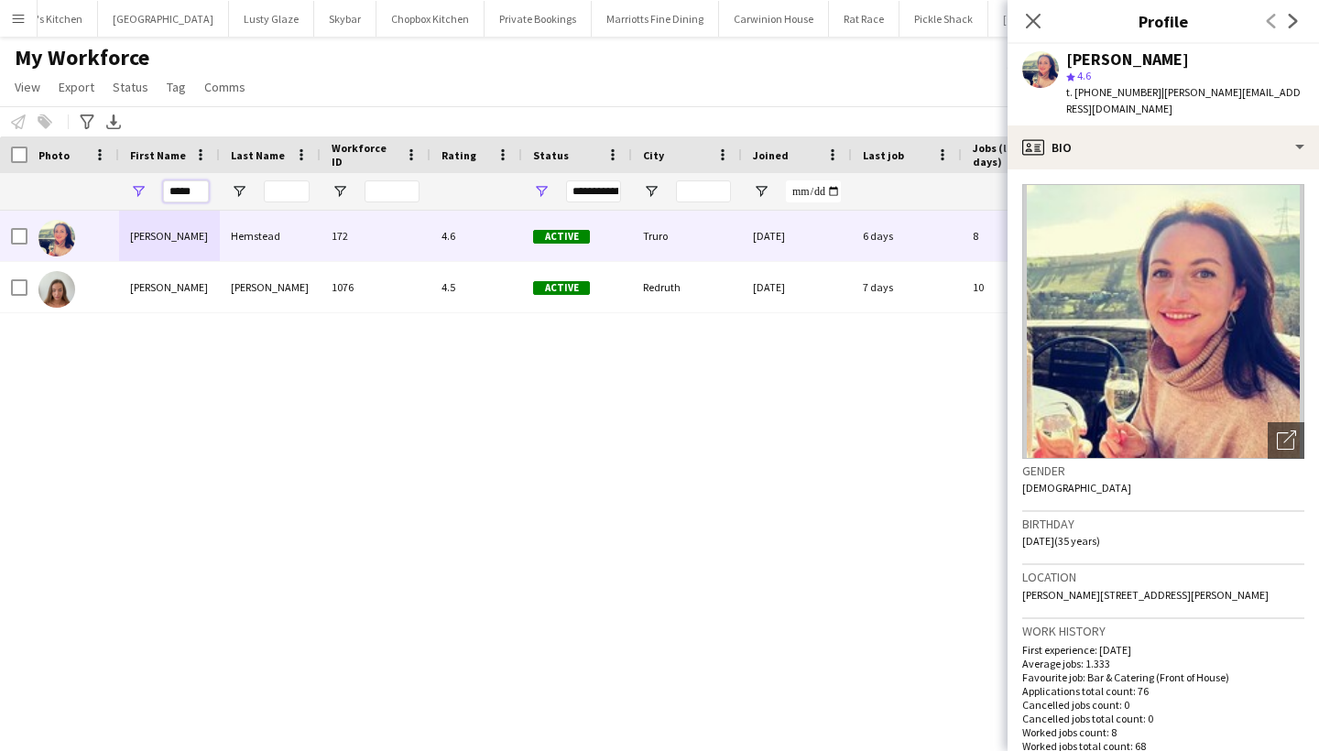
click at [188, 187] on input "*****" at bounding box center [186, 192] width 46 height 22
type input "****"
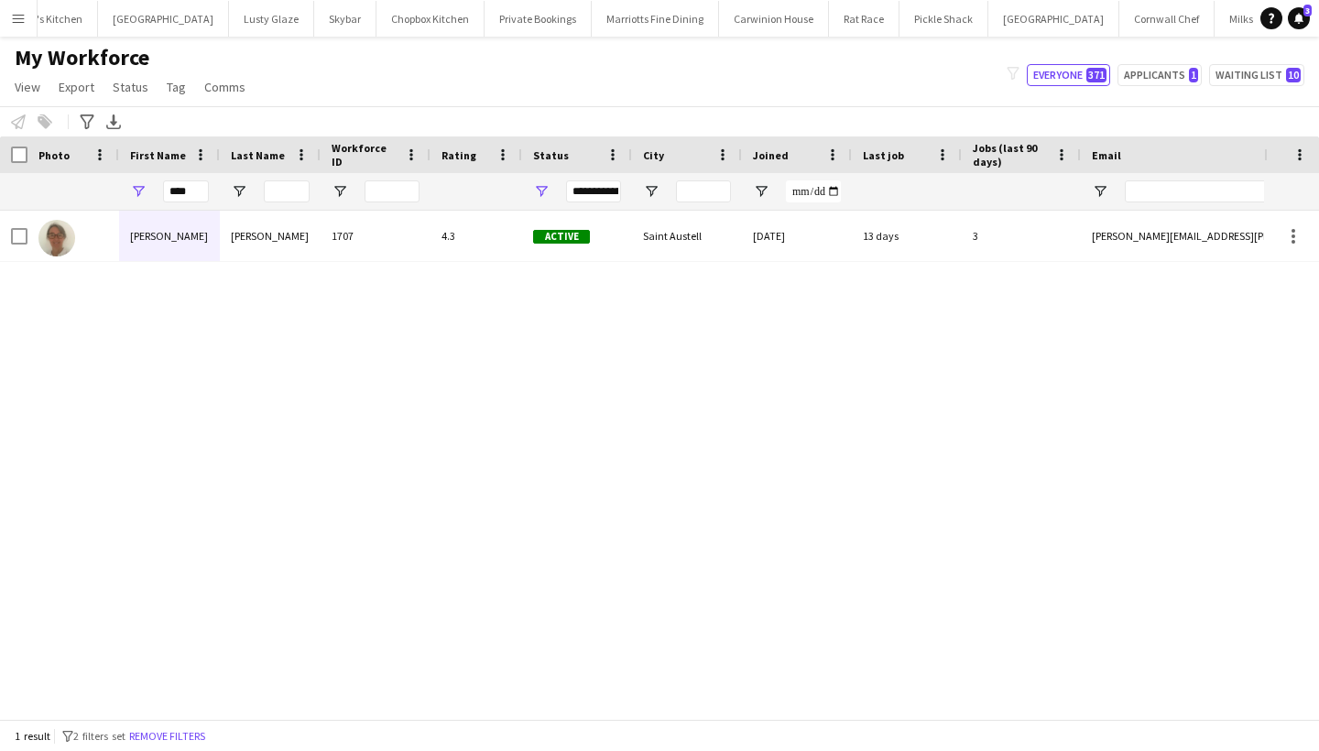
click at [163, 252] on div "[PERSON_NAME]" at bounding box center [169, 236] width 101 height 50
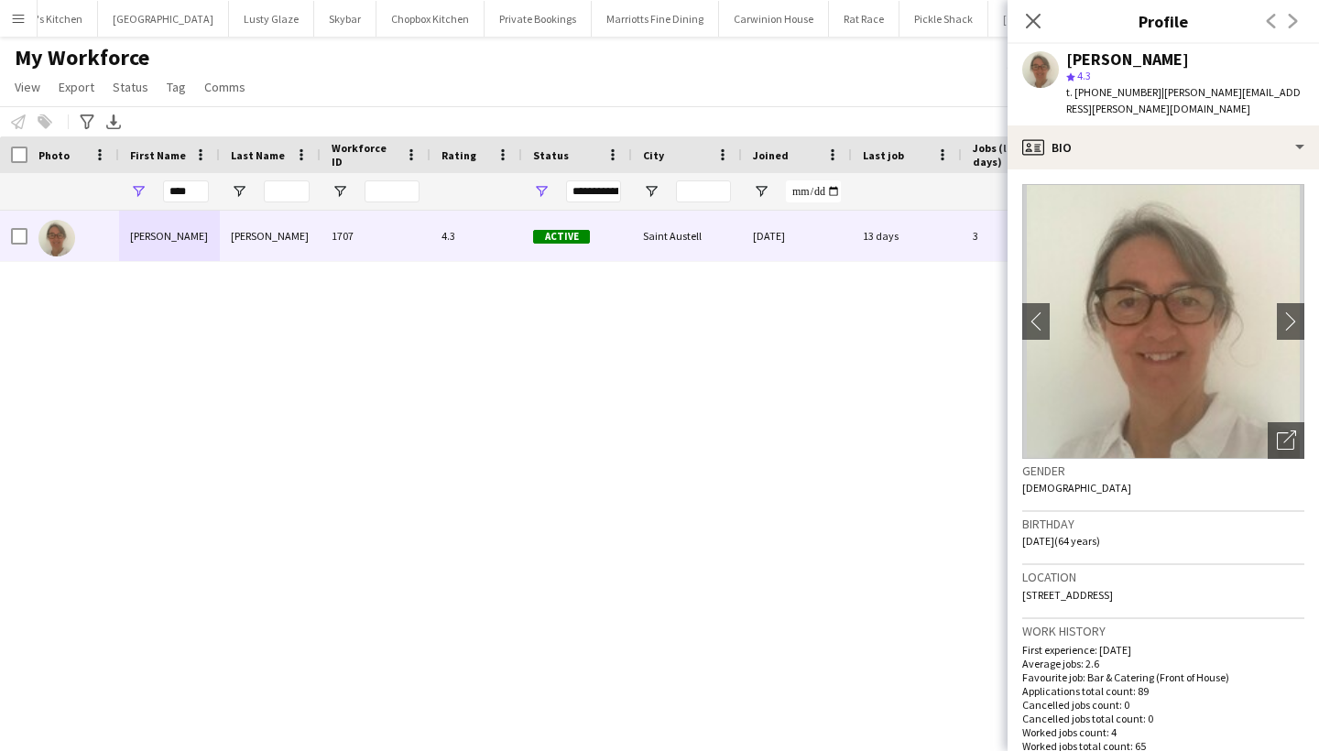
drag, startPoint x: 1250, startPoint y: 586, endPoint x: 1191, endPoint y: 578, distance: 59.2
click at [1191, 578] on div "Location [STREET_ADDRESS]" at bounding box center [1164, 591] width 282 height 53
